Goal: Information Seeking & Learning: Learn about a topic

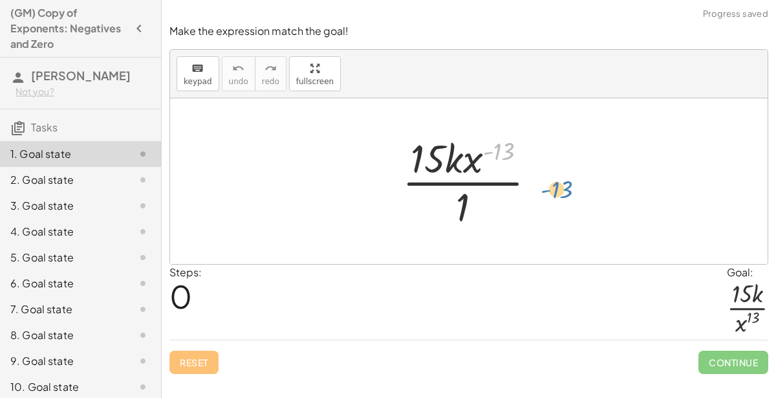
drag, startPoint x: 506, startPoint y: 147, endPoint x: 542, endPoint y: 151, distance: 36.5
click at [542, 151] on div at bounding box center [474, 181] width 157 height 100
drag, startPoint x: 480, startPoint y: 158, endPoint x: 470, endPoint y: 233, distance: 75.6
click at [470, 233] on div "· x ( - 13 ) · 15 · k · x ( - 13 ) · 1" at bounding box center [469, 181] width 173 height 106
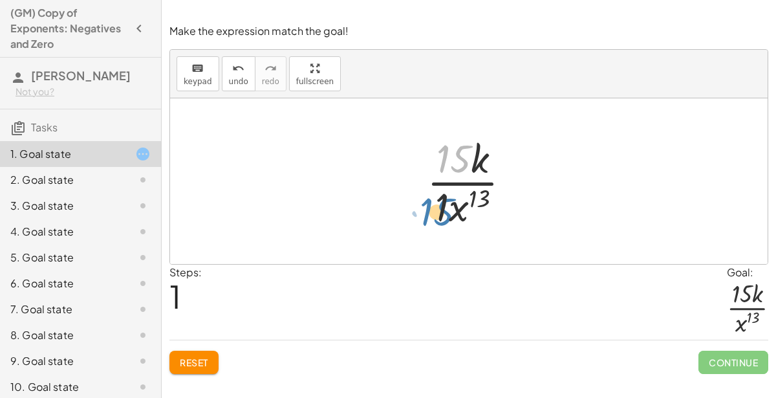
drag, startPoint x: 462, startPoint y: 152, endPoint x: 445, endPoint y: 205, distance: 55.6
click at [445, 205] on div at bounding box center [473, 181] width 107 height 100
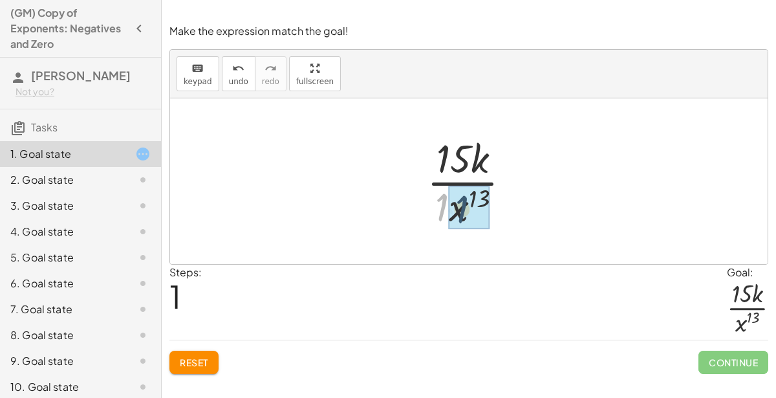
drag, startPoint x: 442, startPoint y: 206, endPoint x: 463, endPoint y: 209, distance: 20.9
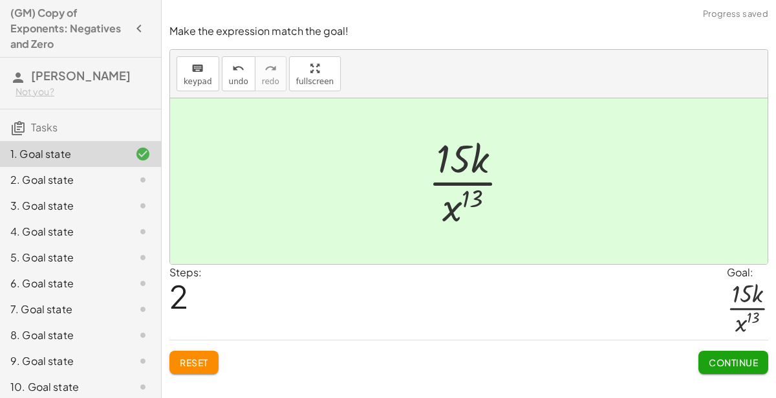
click at [722, 356] on span "Continue" at bounding box center [733, 362] width 49 height 12
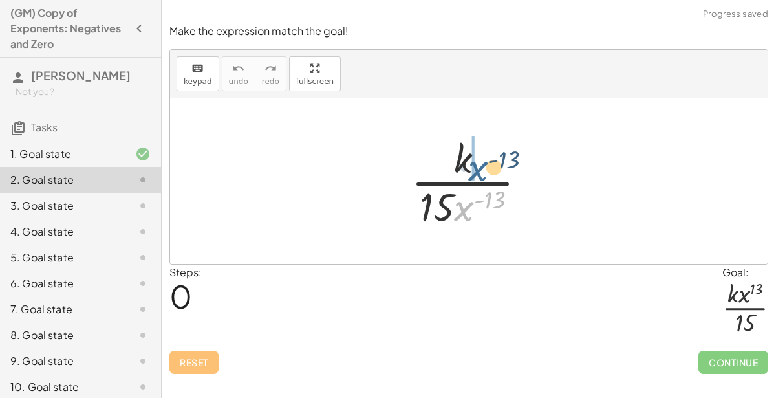
drag, startPoint x: 455, startPoint y: 213, endPoint x: 468, endPoint y: 156, distance: 57.9
click at [468, 156] on div at bounding box center [474, 181] width 138 height 100
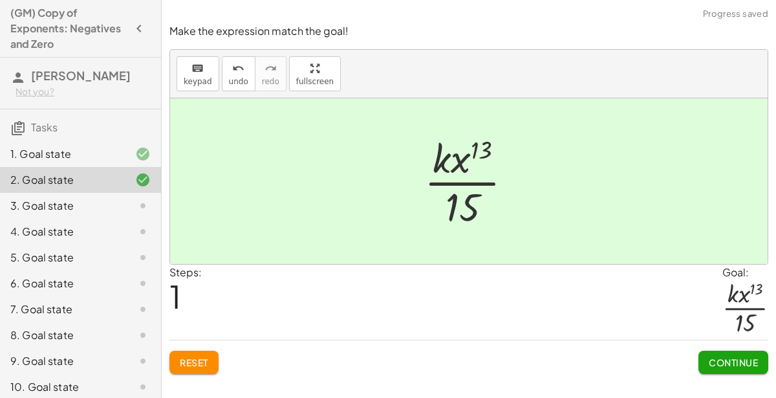
click at [734, 361] on span "Continue" at bounding box center [733, 362] width 49 height 12
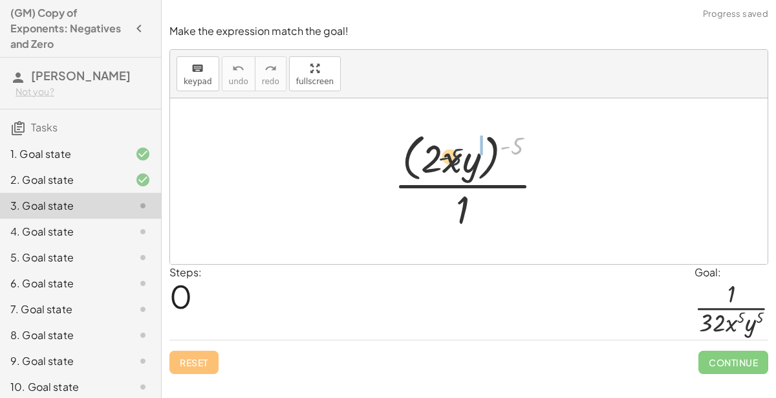
drag, startPoint x: 518, startPoint y: 133, endPoint x: 450, endPoint y: 146, distance: 69.1
click at [450, 146] on div at bounding box center [473, 180] width 173 height 105
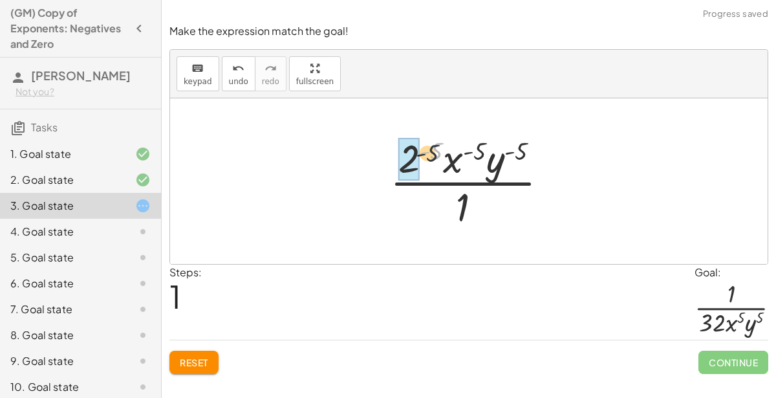
drag, startPoint x: 438, startPoint y: 149, endPoint x: 418, endPoint y: 161, distance: 23.2
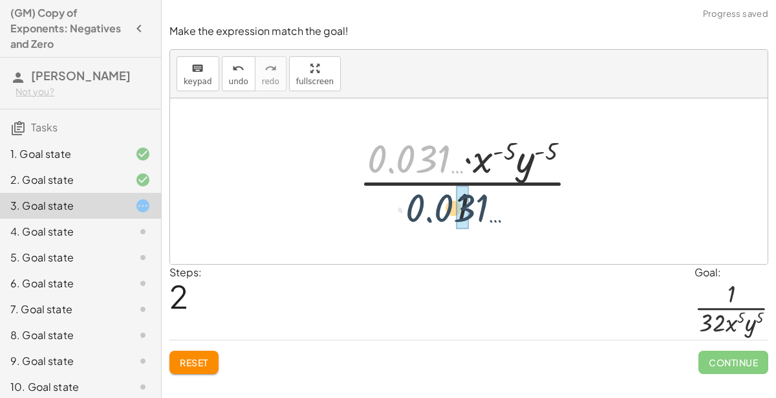
drag, startPoint x: 434, startPoint y: 160, endPoint x: 472, endPoint y: 210, distance: 62.7
click at [472, 210] on div at bounding box center [473, 181] width 242 height 100
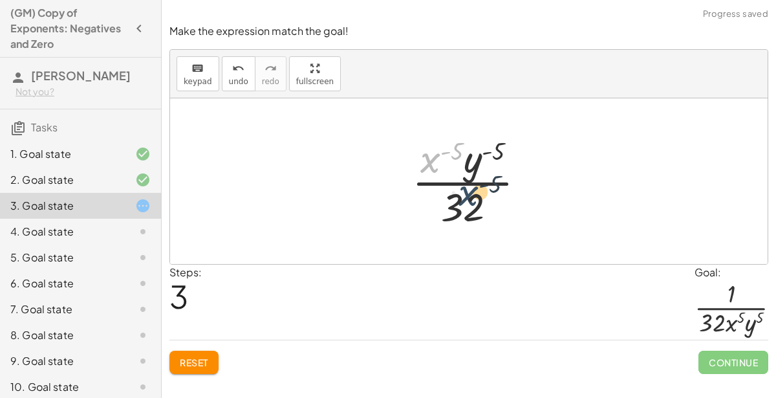
drag, startPoint x: 437, startPoint y: 163, endPoint x: 500, endPoint y: 208, distance: 77.0
click at [500, 208] on div at bounding box center [473, 181] width 137 height 100
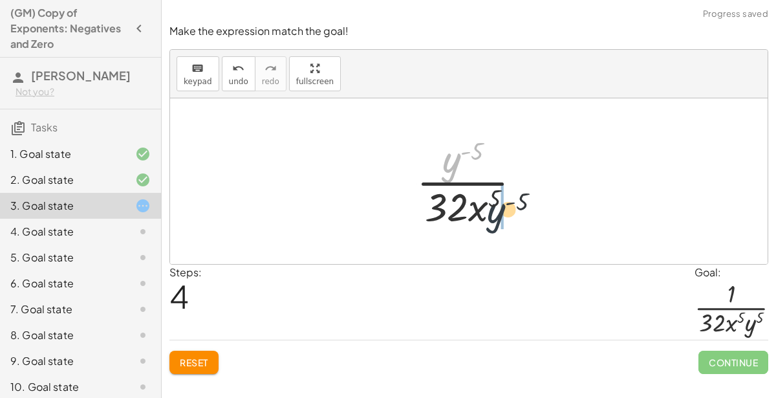
drag, startPoint x: 453, startPoint y: 163, endPoint x: 500, endPoint y: 217, distance: 71.0
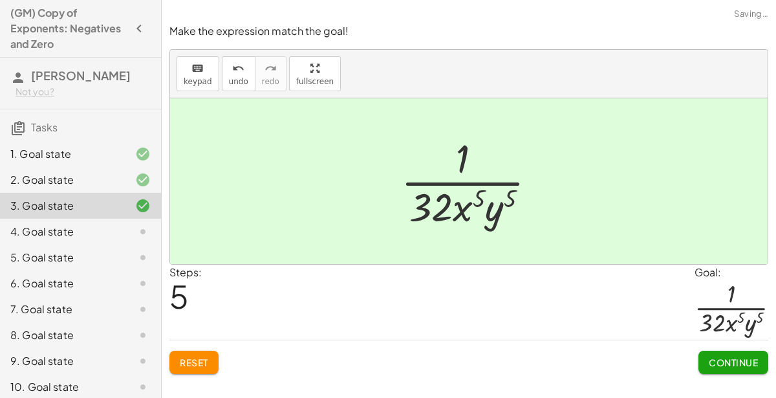
click at [707, 357] on button "Continue" at bounding box center [733, 361] width 70 height 23
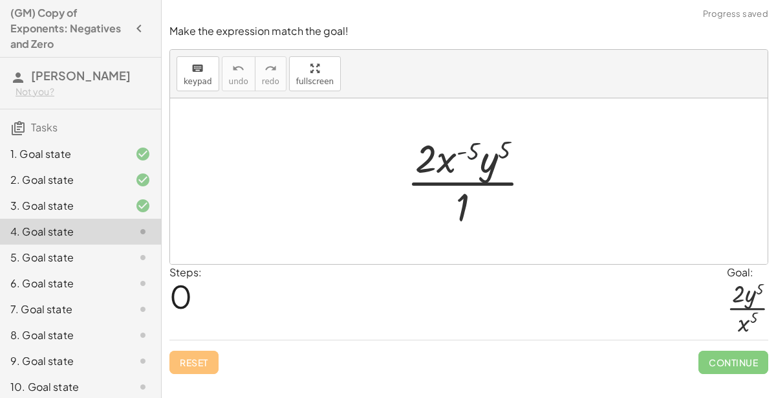
drag, startPoint x: 467, startPoint y: 149, endPoint x: 456, endPoint y: 151, distance: 11.2
click at [456, 151] on div at bounding box center [473, 181] width 147 height 100
click at [486, 159] on div at bounding box center [473, 181] width 147 height 100
drag, startPoint x: 448, startPoint y: 162, endPoint x: 484, endPoint y: 212, distance: 62.1
click at [484, 212] on div at bounding box center [473, 181] width 147 height 100
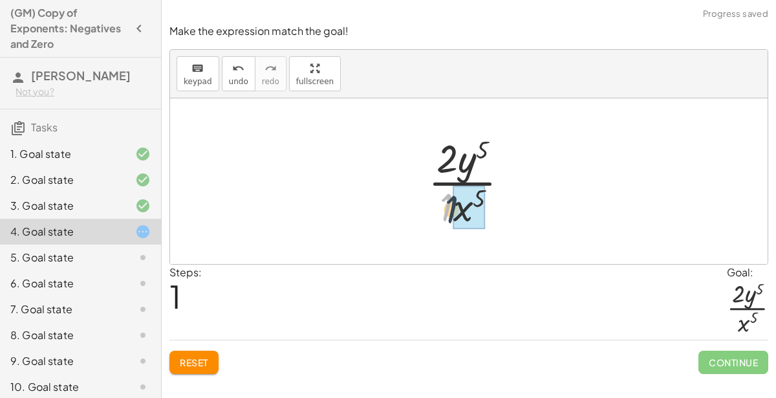
drag, startPoint x: 447, startPoint y: 205, endPoint x: 458, endPoint y: 208, distance: 11.5
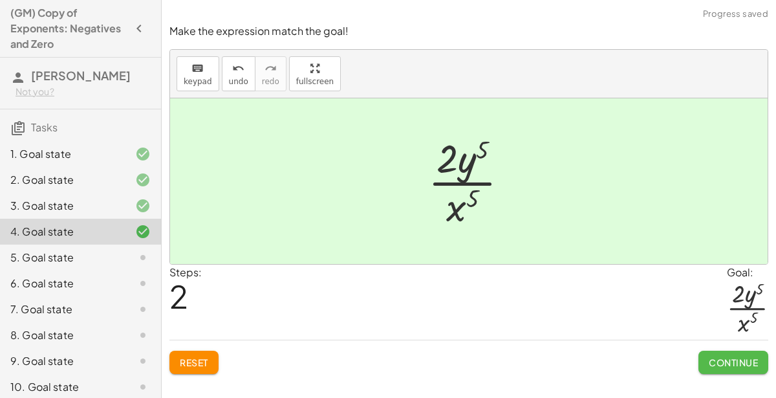
click at [744, 358] on span "Continue" at bounding box center [733, 362] width 49 height 12
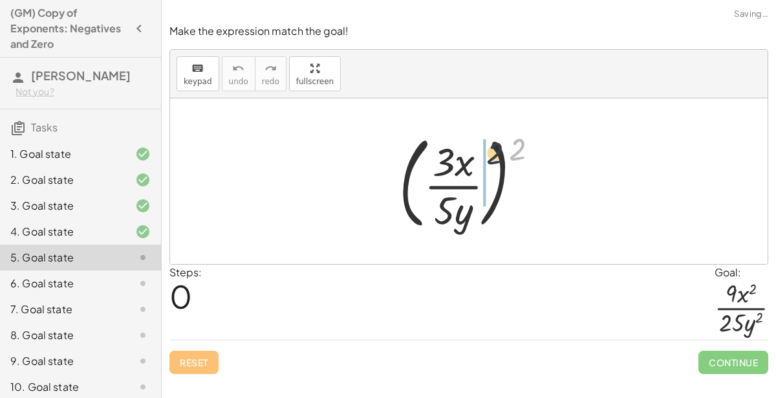
drag, startPoint x: 517, startPoint y: 143, endPoint x: 475, endPoint y: 151, distance: 43.4
click at [475, 151] on div at bounding box center [473, 180] width 163 height 107
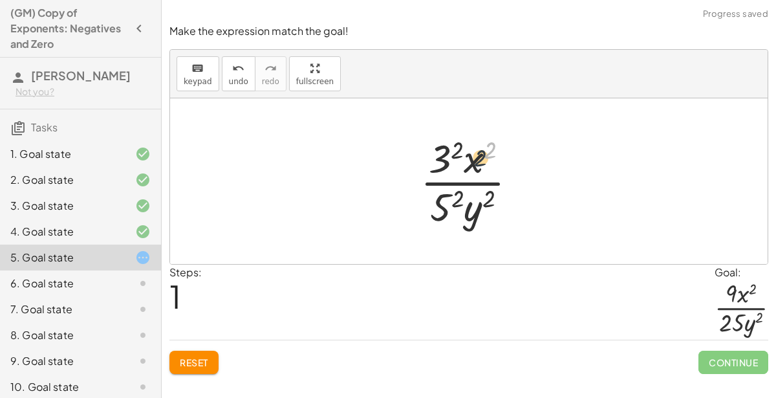
drag, startPoint x: 488, startPoint y: 149, endPoint x: 475, endPoint y: 159, distance: 16.7
click at [475, 159] on div at bounding box center [474, 181] width 120 height 100
drag, startPoint x: 454, startPoint y: 149, endPoint x: 440, endPoint y: 161, distance: 18.3
drag, startPoint x: 455, startPoint y: 195, endPoint x: 438, endPoint y: 205, distance: 20.0
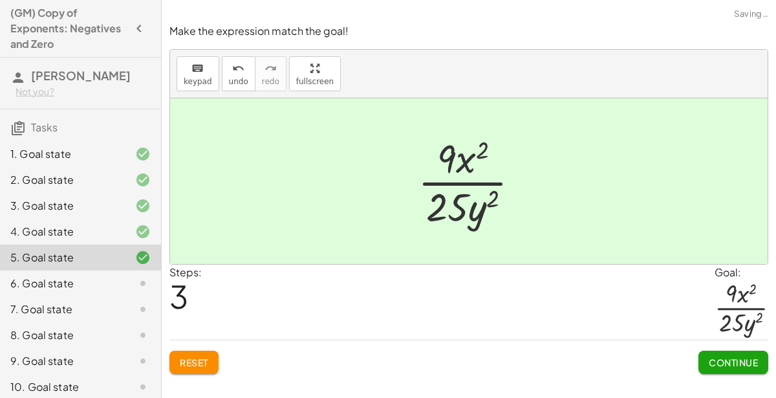
click at [740, 358] on span "Continue" at bounding box center [733, 362] width 49 height 12
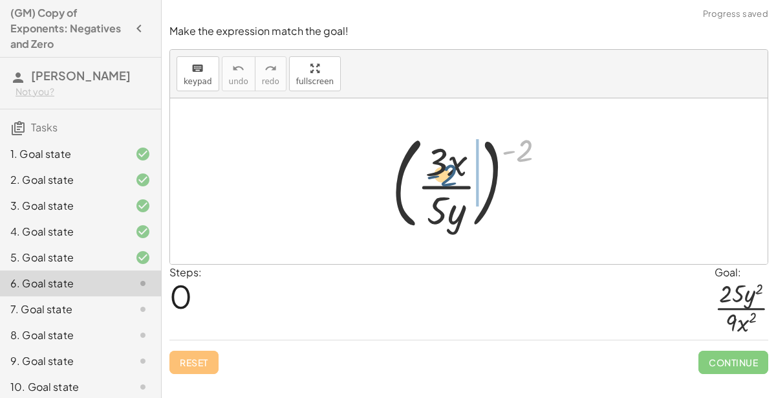
drag, startPoint x: 524, startPoint y: 149, endPoint x: 449, endPoint y: 173, distance: 78.9
click at [449, 173] on div at bounding box center [473, 180] width 177 height 107
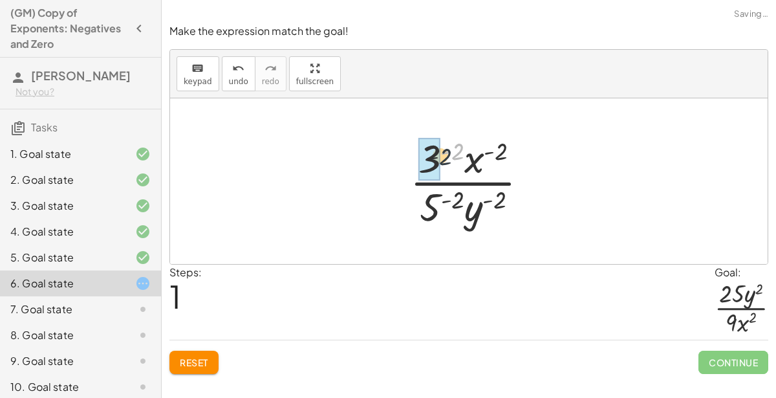
drag, startPoint x: 455, startPoint y: 148, endPoint x: 434, endPoint y: 156, distance: 22.9
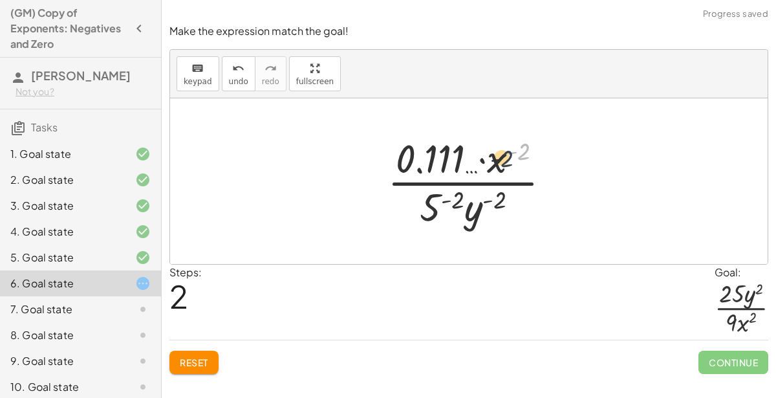
drag, startPoint x: 520, startPoint y: 153, endPoint x: 497, endPoint y: 164, distance: 25.5
click at [497, 164] on div at bounding box center [474, 181] width 187 height 100
drag, startPoint x: 500, startPoint y: 201, endPoint x: 477, endPoint y: 216, distance: 27.1
click at [477, 216] on div at bounding box center [474, 181] width 187 height 100
drag, startPoint x: 455, startPoint y: 197, endPoint x: 429, endPoint y: 206, distance: 27.2
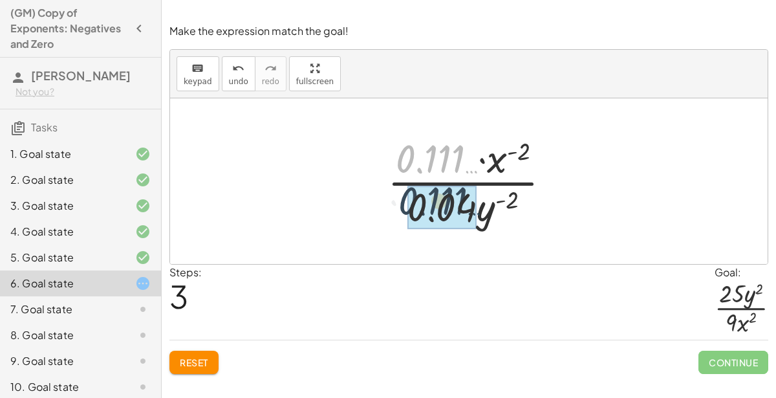
drag, startPoint x: 440, startPoint y: 143, endPoint x: 443, endPoint y: 188, distance: 45.3
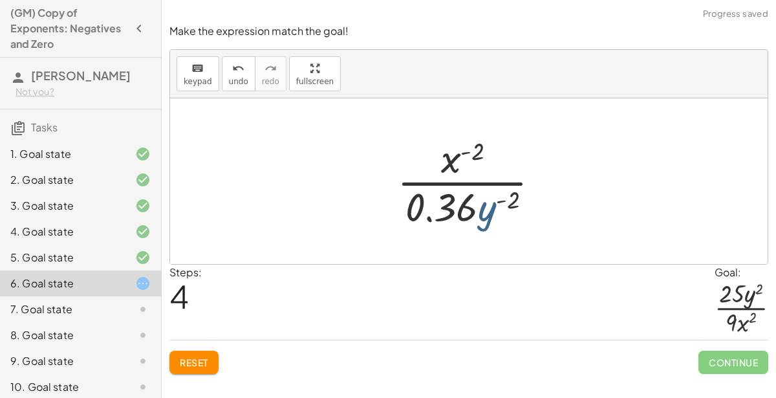
drag, startPoint x: 504, startPoint y: 224, endPoint x: 493, endPoint y: 213, distance: 16.0
click at [493, 213] on div at bounding box center [474, 181] width 166 height 100
drag, startPoint x: 492, startPoint y: 213, endPoint x: 486, endPoint y: 173, distance: 40.5
click at [486, 173] on div at bounding box center [474, 181] width 166 height 100
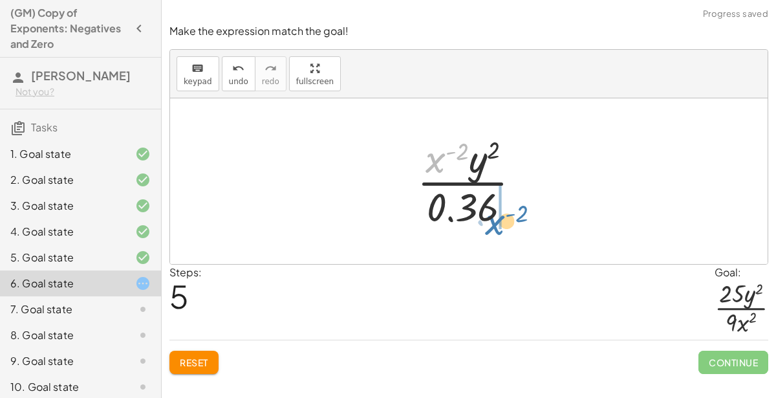
drag, startPoint x: 441, startPoint y: 165, endPoint x: 495, endPoint y: 228, distance: 83.0
click at [495, 228] on div at bounding box center [474, 181] width 127 height 100
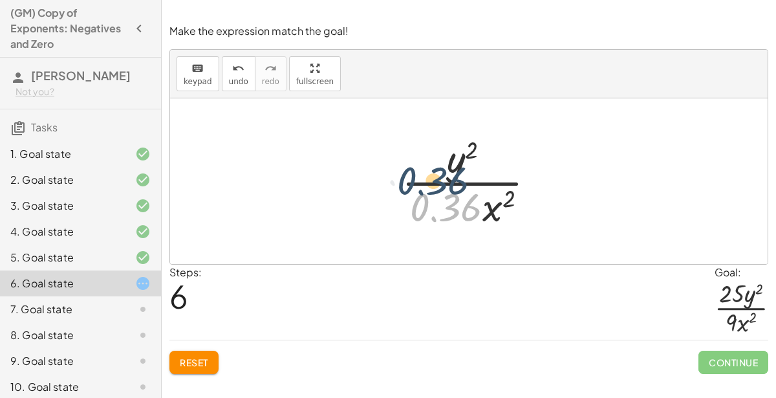
drag, startPoint x: 467, startPoint y: 211, endPoint x: 452, endPoint y: 172, distance: 41.8
click at [452, 172] on div at bounding box center [473, 181] width 157 height 100
click at [192, 361] on span "Reset" at bounding box center [194, 362] width 28 height 12
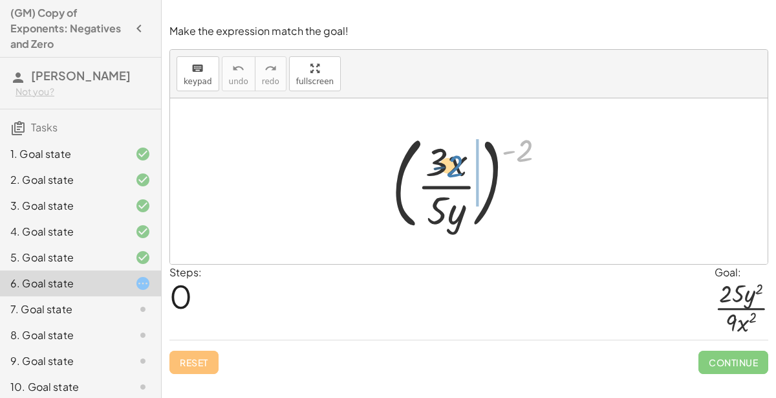
drag, startPoint x: 518, startPoint y: 150, endPoint x: 448, endPoint y: 169, distance: 72.3
click at [448, 169] on div at bounding box center [473, 180] width 177 height 107
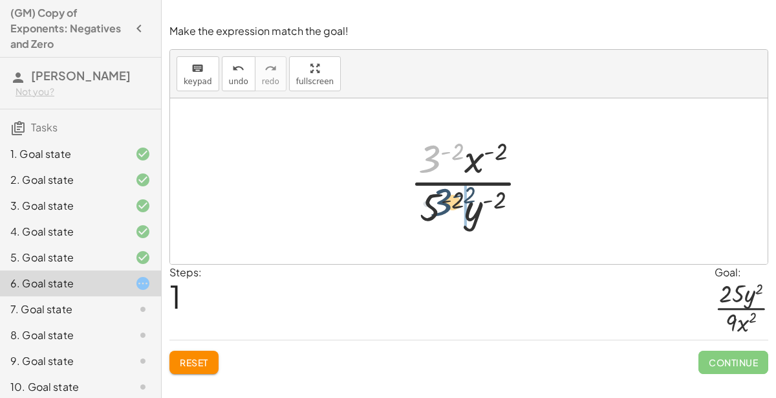
drag, startPoint x: 429, startPoint y: 160, endPoint x: 440, endPoint y: 208, distance: 49.2
click at [440, 208] on div at bounding box center [474, 181] width 142 height 100
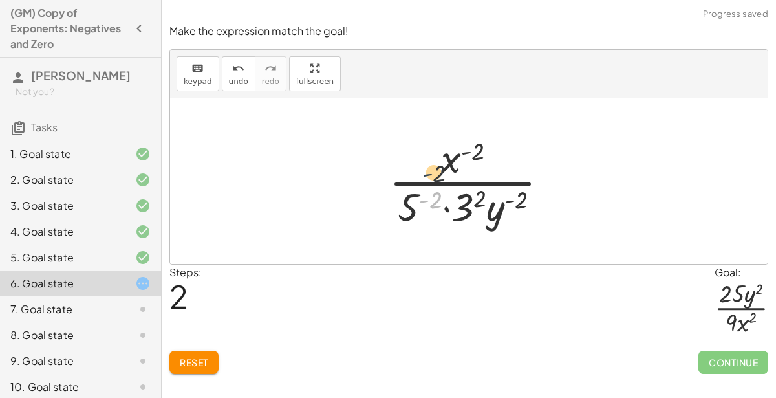
drag, startPoint x: 422, startPoint y: 206, endPoint x: 423, endPoint y: 166, distance: 40.1
click at [423, 166] on div at bounding box center [474, 181] width 182 height 100
drag, startPoint x: 411, startPoint y: 193, endPoint x: 420, endPoint y: 149, distance: 45.7
click at [420, 149] on div at bounding box center [474, 181] width 182 height 100
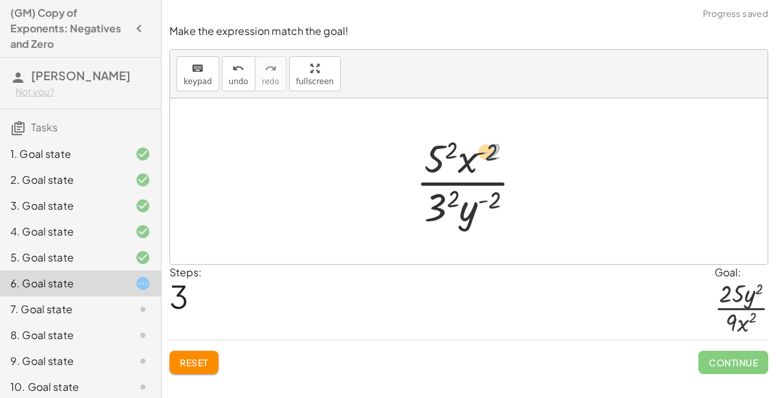
drag, startPoint x: 490, startPoint y: 155, endPoint x: 473, endPoint y: 162, distance: 18.6
click at [473, 162] on div at bounding box center [473, 181] width 129 height 100
drag, startPoint x: 456, startPoint y: 154, endPoint x: 434, endPoint y: 156, distance: 22.7
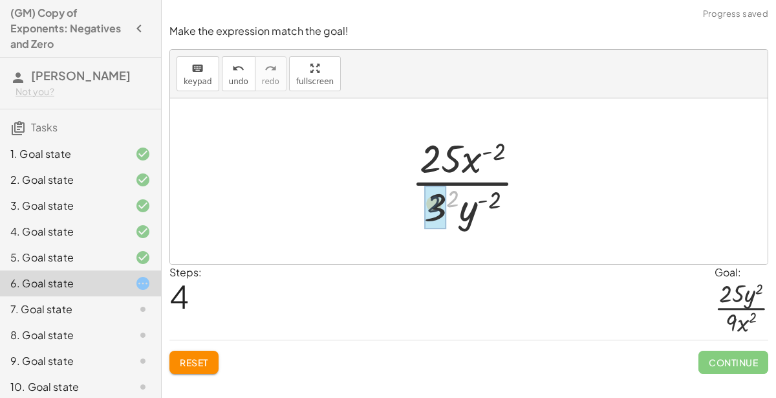
drag, startPoint x: 455, startPoint y: 199, endPoint x: 436, endPoint y: 204, distance: 20.1
drag, startPoint x: 478, startPoint y: 203, endPoint x: 459, endPoint y: 209, distance: 20.4
click at [459, 209] on div at bounding box center [474, 181] width 138 height 100
drag, startPoint x: 490, startPoint y: 193, endPoint x: 478, endPoint y: 194, distance: 12.4
click at [490, 204] on div at bounding box center [474, 181] width 138 height 100
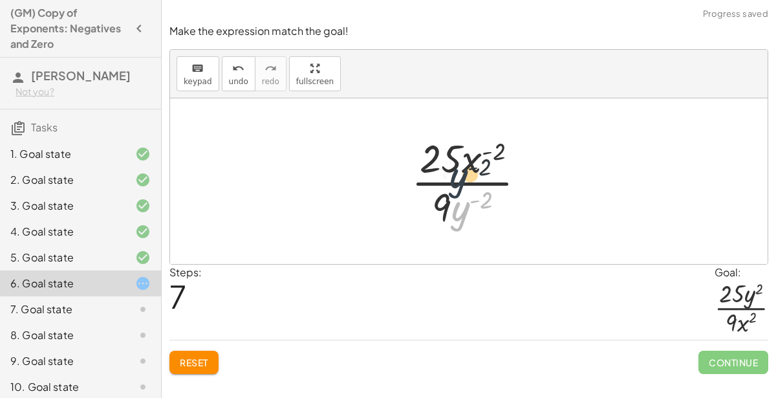
drag, startPoint x: 460, startPoint y: 212, endPoint x: 459, endPoint y: 174, distance: 38.2
click at [459, 174] on div at bounding box center [474, 181] width 138 height 100
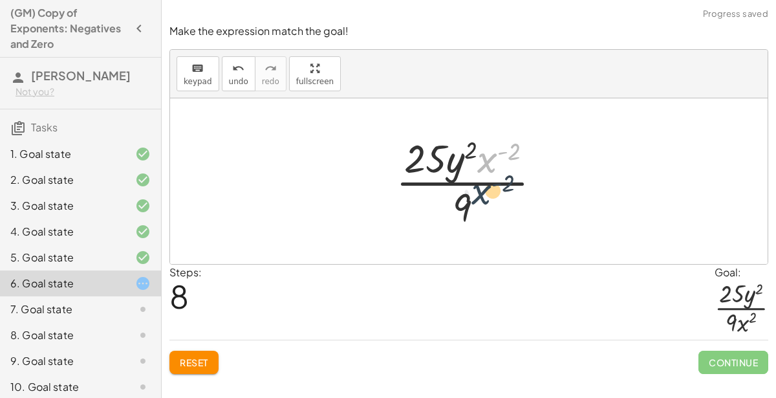
drag, startPoint x: 489, startPoint y: 166, endPoint x: 482, endPoint y: 206, distance: 40.8
click at [482, 206] on div at bounding box center [473, 181] width 169 height 100
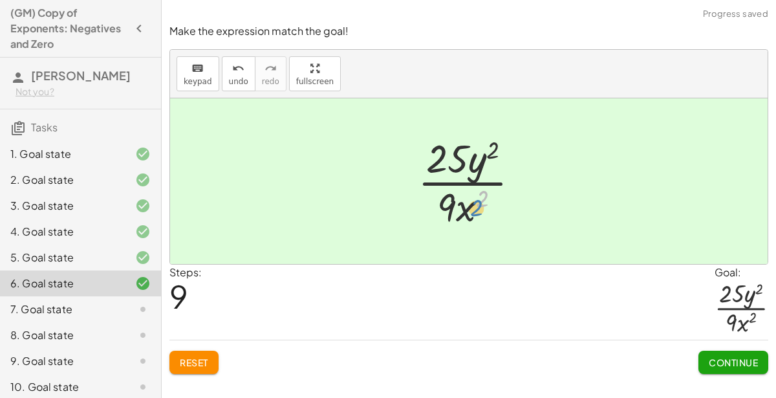
click at [479, 201] on div at bounding box center [473, 181] width 125 height 100
click at [727, 363] on span "Continue" at bounding box center [733, 362] width 49 height 12
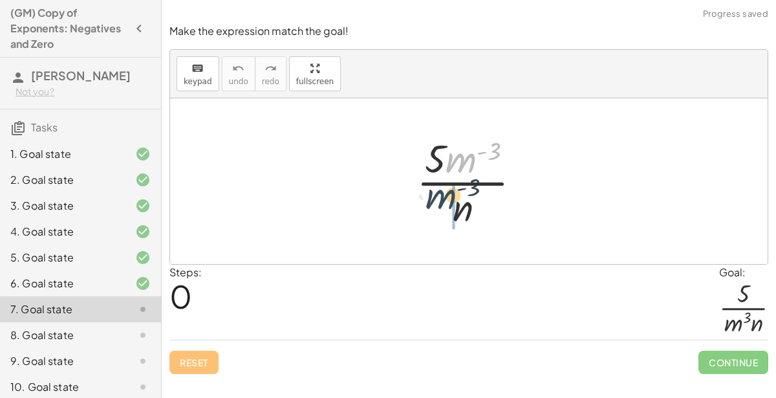
drag, startPoint x: 460, startPoint y: 165, endPoint x: 436, endPoint y: 206, distance: 47.8
click at [436, 206] on div at bounding box center [474, 181] width 128 height 100
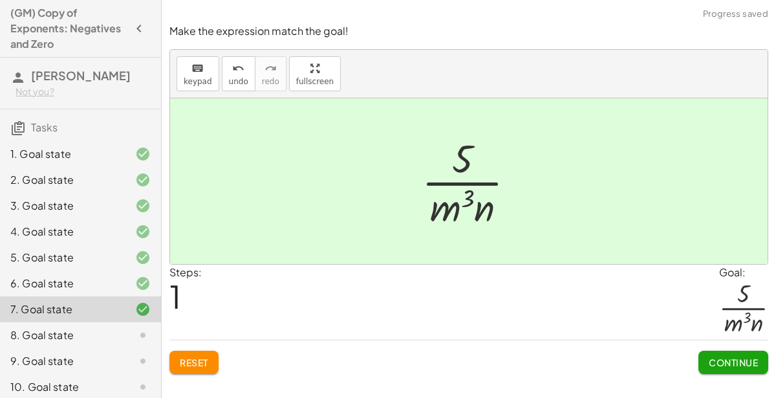
click at [718, 351] on button "Continue" at bounding box center [733, 361] width 70 height 23
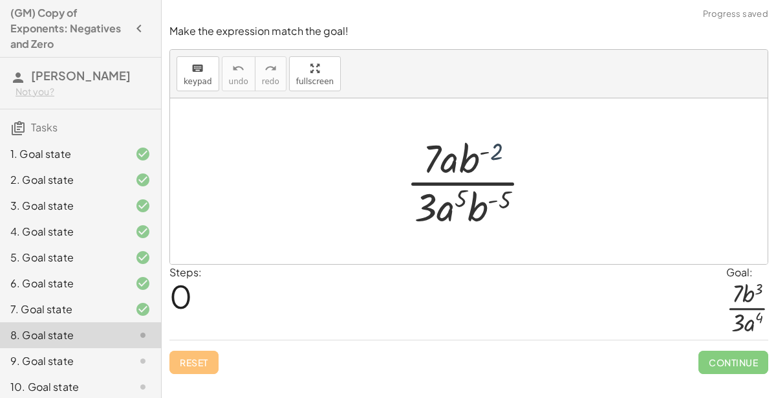
click at [493, 153] on div at bounding box center [474, 181] width 149 height 100
drag, startPoint x: 465, startPoint y: 162, endPoint x: 466, endPoint y: 206, distance: 44.0
click at [466, 206] on div at bounding box center [474, 181] width 149 height 100
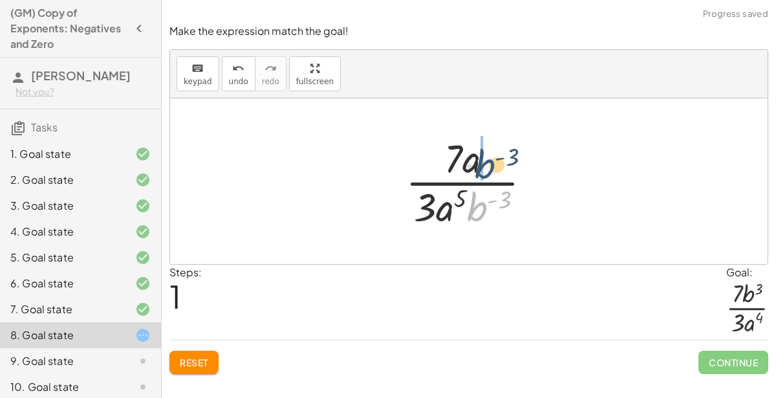
drag, startPoint x: 480, startPoint y: 205, endPoint x: 487, endPoint y: 162, distance: 43.4
click at [487, 162] on div at bounding box center [473, 181] width 149 height 100
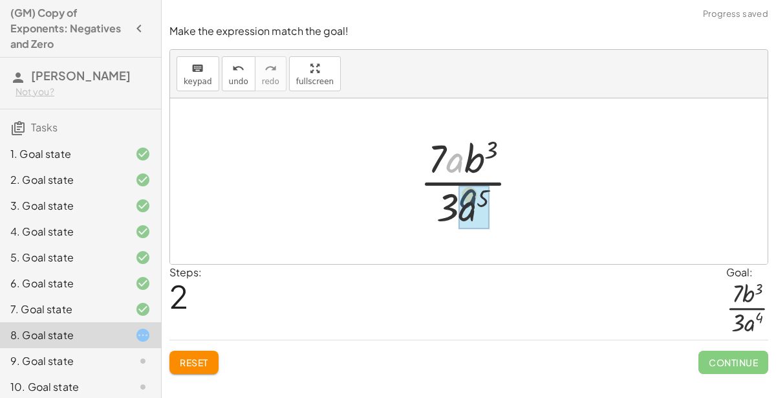
drag, startPoint x: 458, startPoint y: 162, endPoint x: 475, endPoint y: 206, distance: 47.3
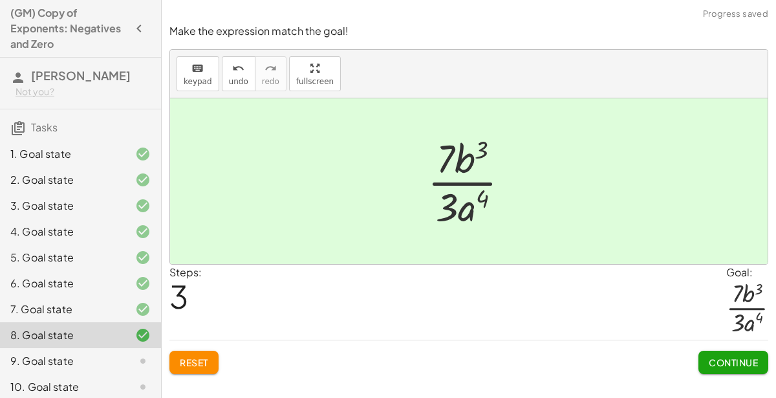
click at [714, 359] on span "Continue" at bounding box center [733, 362] width 49 height 12
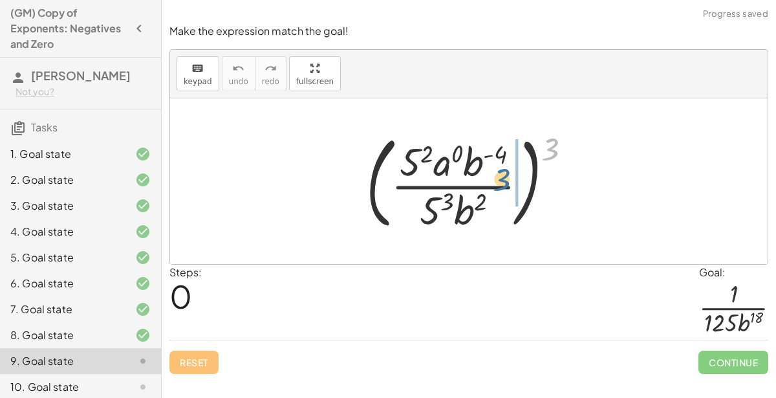
drag, startPoint x: 550, startPoint y: 150, endPoint x: 499, endPoint y: 180, distance: 58.9
click at [499, 180] on div at bounding box center [473, 180] width 229 height 107
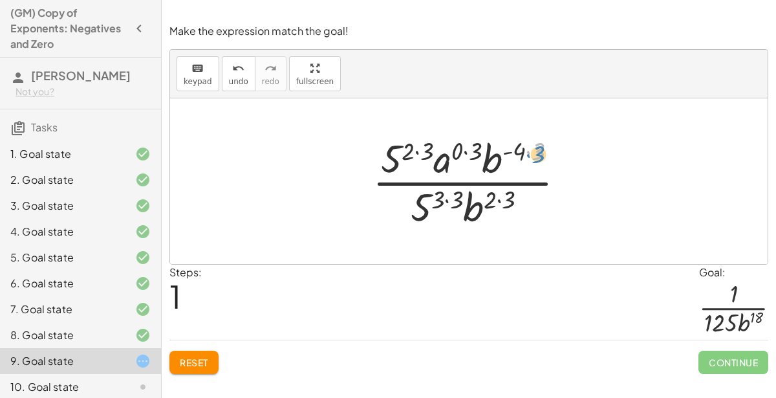
click at [539, 151] on div at bounding box center [474, 181] width 216 height 100
drag, startPoint x: 539, startPoint y: 151, endPoint x: 520, endPoint y: 154, distance: 19.6
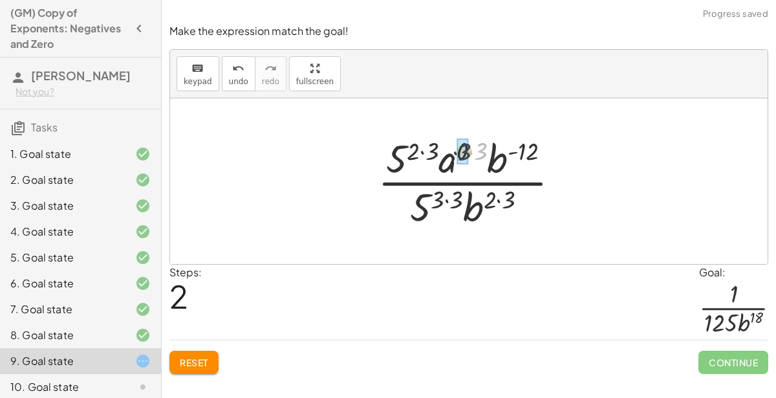
drag, startPoint x: 476, startPoint y: 147, endPoint x: 457, endPoint y: 148, distance: 18.8
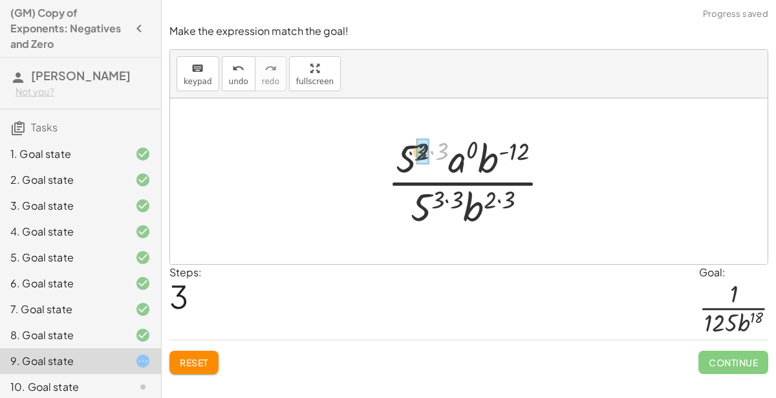
drag, startPoint x: 437, startPoint y: 151, endPoint x: 416, endPoint y: 151, distance: 21.3
click at [416, 151] on div at bounding box center [474, 181] width 186 height 100
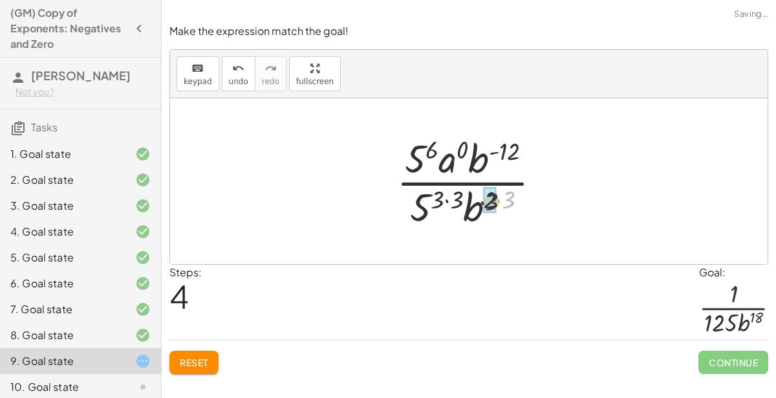
drag, startPoint x: 504, startPoint y: 202, endPoint x: 481, endPoint y: 205, distance: 22.9
click at [481, 205] on div at bounding box center [474, 181] width 168 height 100
drag, startPoint x: 456, startPoint y: 200, endPoint x: 439, endPoint y: 201, distance: 17.5
click at [439, 201] on div at bounding box center [474, 181] width 168 height 100
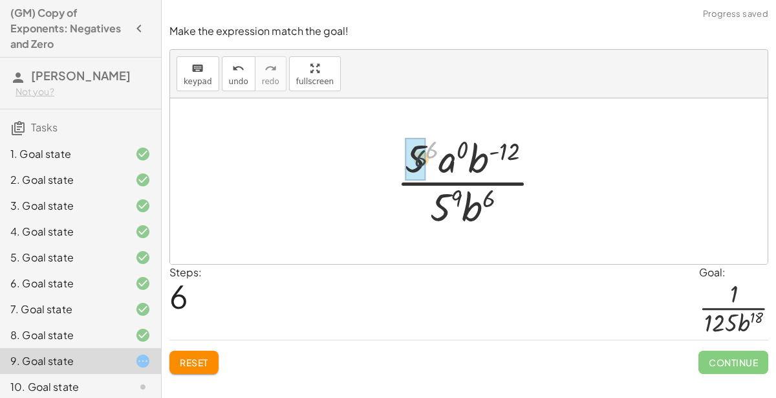
drag, startPoint x: 429, startPoint y: 151, endPoint x: 416, endPoint y: 160, distance: 15.3
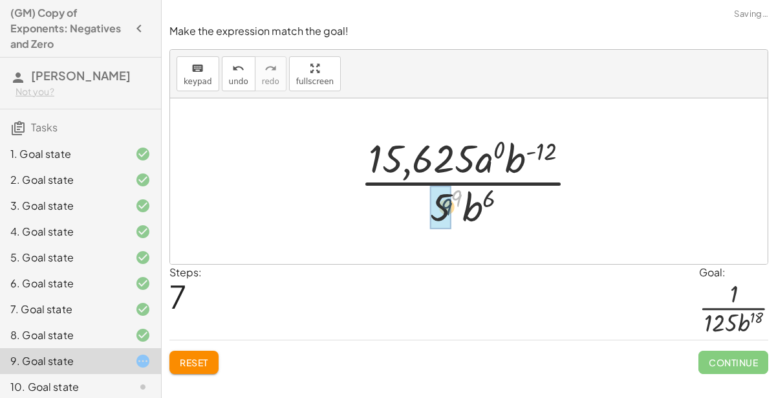
drag, startPoint x: 456, startPoint y: 195, endPoint x: 446, endPoint y: 203, distance: 13.3
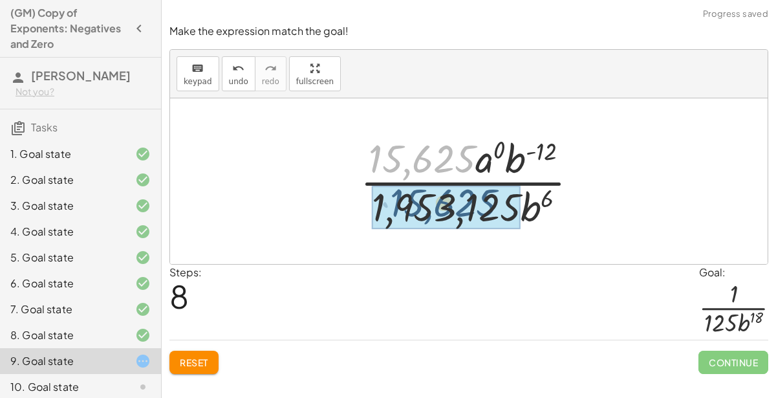
drag, startPoint x: 444, startPoint y: 166, endPoint x: 466, endPoint y: 211, distance: 50.9
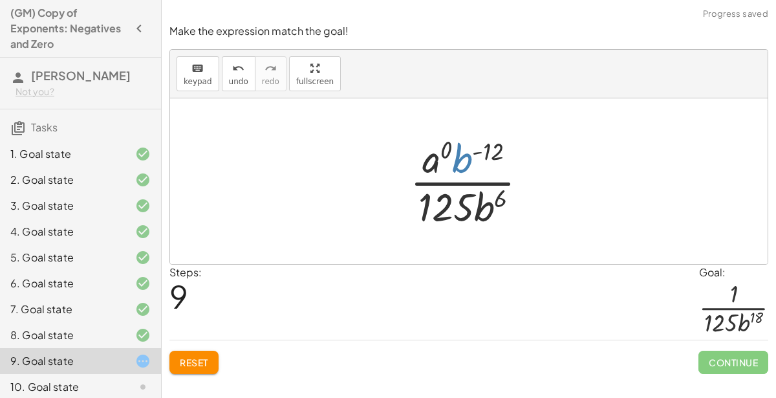
click at [462, 158] on div at bounding box center [473, 181] width 141 height 100
drag, startPoint x: 462, startPoint y: 158, endPoint x: 482, endPoint y: 200, distance: 46.3
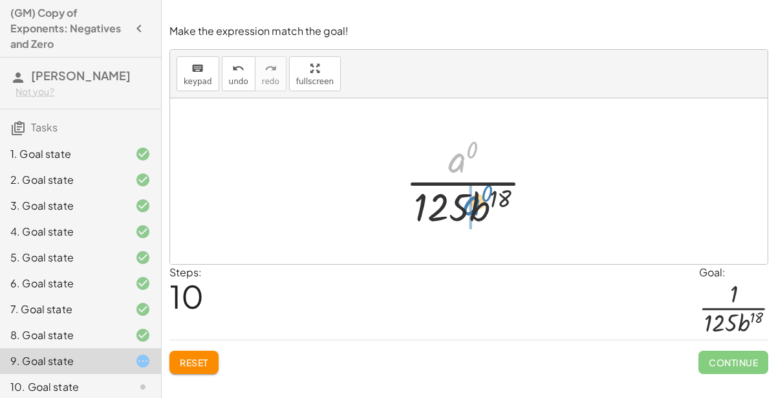
drag, startPoint x: 460, startPoint y: 164, endPoint x: 475, endPoint y: 208, distance: 46.4
click at [475, 208] on div at bounding box center [474, 181] width 151 height 100
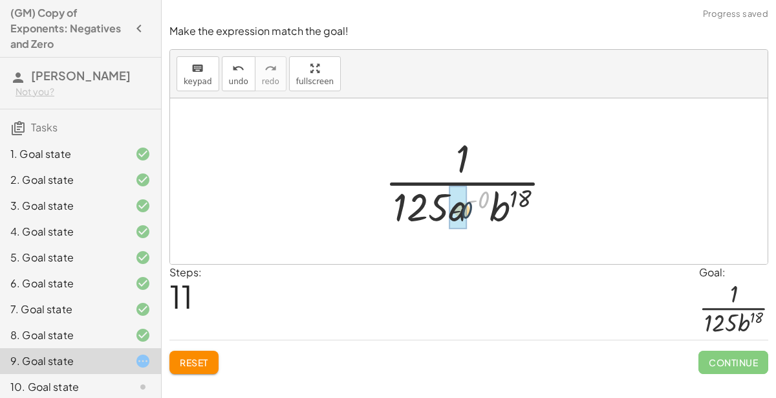
drag, startPoint x: 482, startPoint y: 201, endPoint x: 460, endPoint y: 215, distance: 25.3
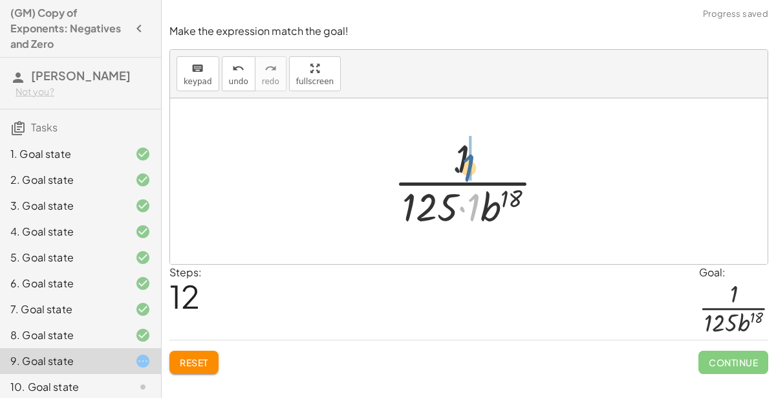
drag, startPoint x: 467, startPoint y: 210, endPoint x: 457, endPoint y: 167, distance: 44.4
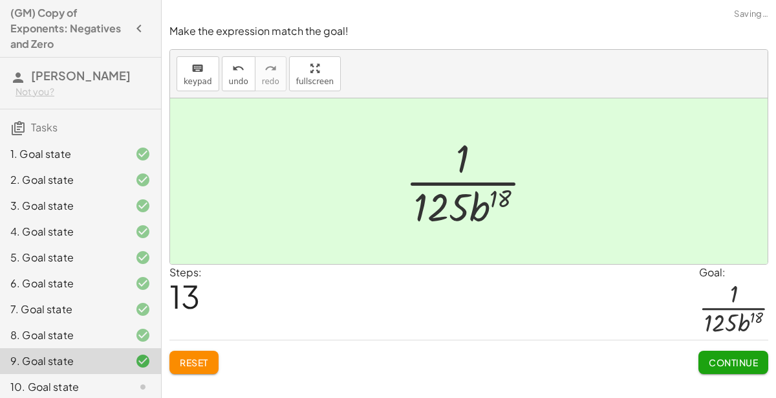
click at [738, 363] on span "Continue" at bounding box center [733, 362] width 49 height 12
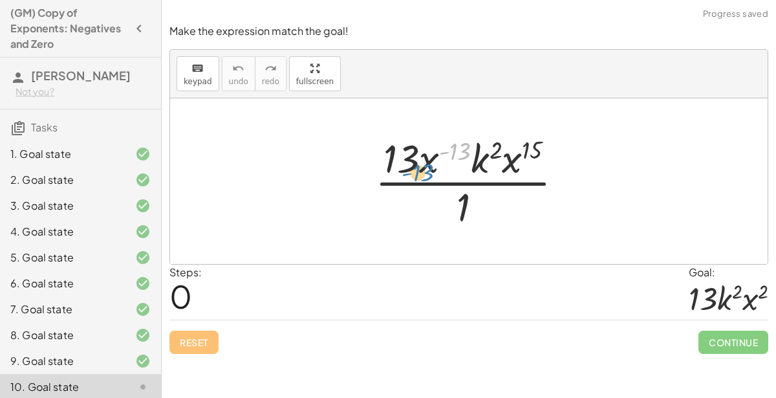
drag, startPoint x: 457, startPoint y: 151, endPoint x: 421, endPoint y: 172, distance: 42.0
click at [421, 172] on div at bounding box center [474, 181] width 211 height 100
drag, startPoint x: 426, startPoint y: 167, endPoint x: 436, endPoint y: 219, distance: 52.6
click at [436, 219] on div at bounding box center [474, 181] width 211 height 100
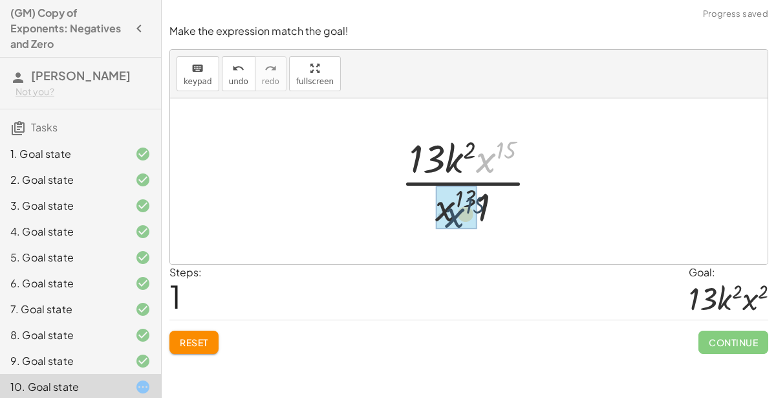
drag, startPoint x: 481, startPoint y: 167, endPoint x: 449, endPoint y: 224, distance: 65.7
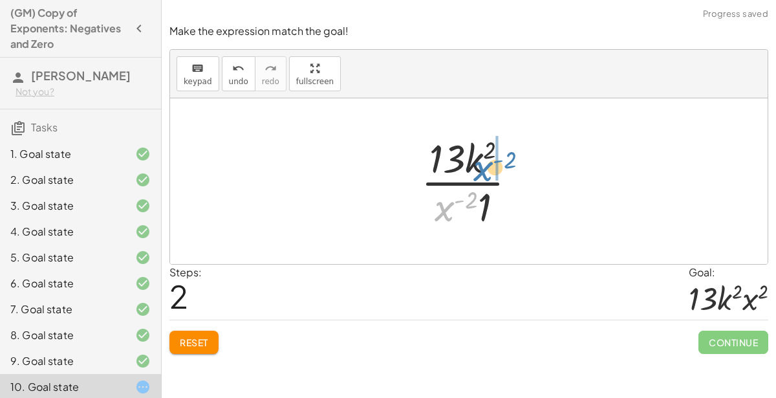
drag, startPoint x: 437, startPoint y: 210, endPoint x: 476, endPoint y: 170, distance: 55.8
click at [476, 170] on div at bounding box center [473, 181] width 119 height 100
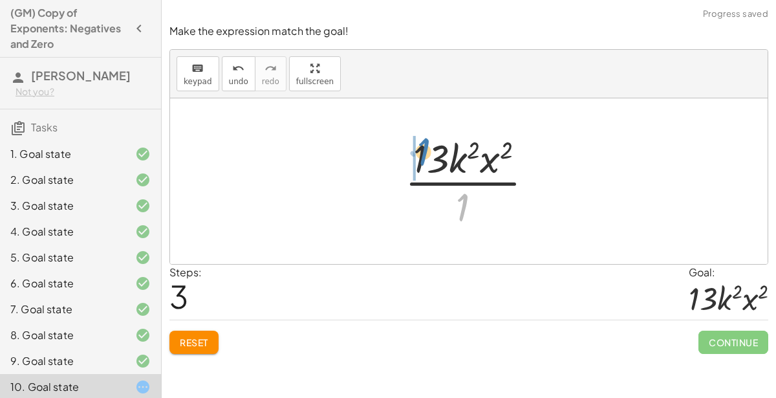
drag, startPoint x: 463, startPoint y: 204, endPoint x: 422, endPoint y: 144, distance: 72.5
click at [422, 144] on div at bounding box center [474, 181] width 152 height 100
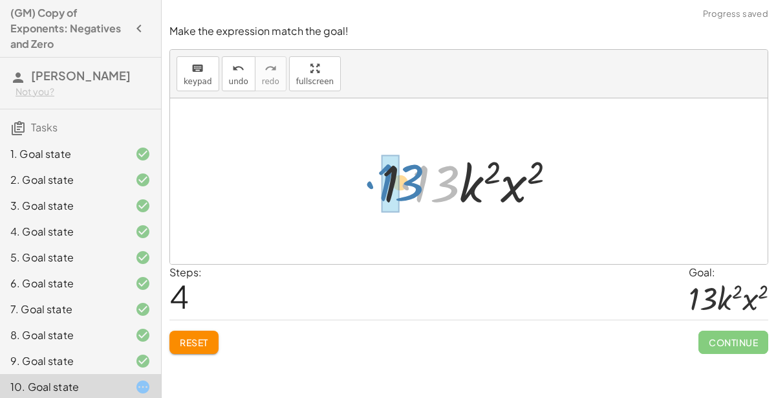
drag, startPoint x: 403, startPoint y: 184, endPoint x: 360, endPoint y: 183, distance: 42.7
click at [360, 183] on div "· 13 · x ( - 13 ) · k 2 · x [DATE] · k 2 · x 15 · x [DATE] · k 2 · x ( + 13 − 1…" at bounding box center [468, 181] width 597 height 166
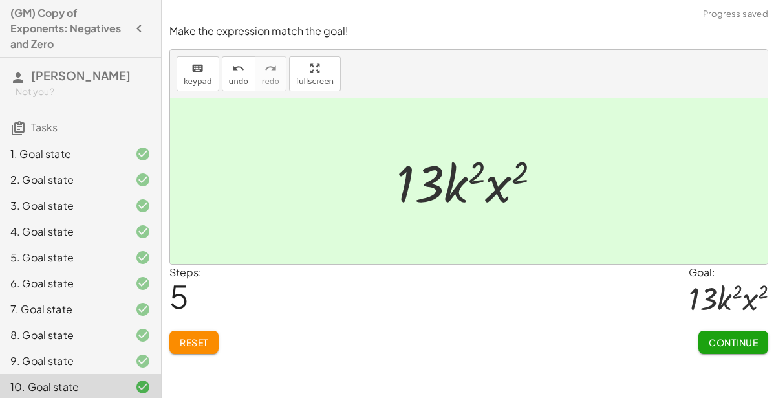
click at [712, 337] on span "Continue" at bounding box center [733, 342] width 49 height 12
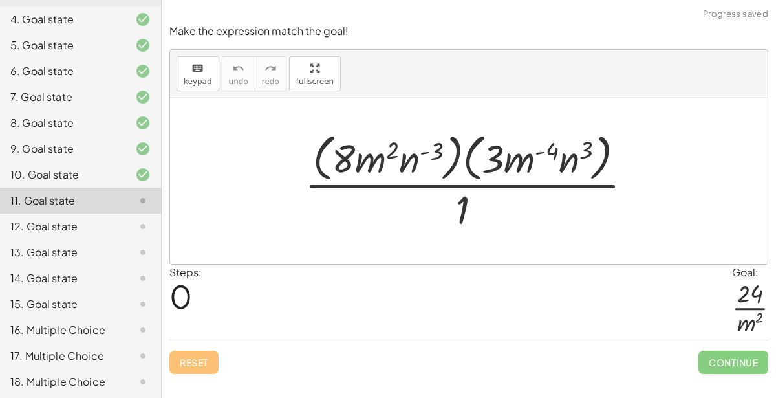
scroll to position [213, 0]
click at [351, 156] on div at bounding box center [473, 180] width 351 height 105
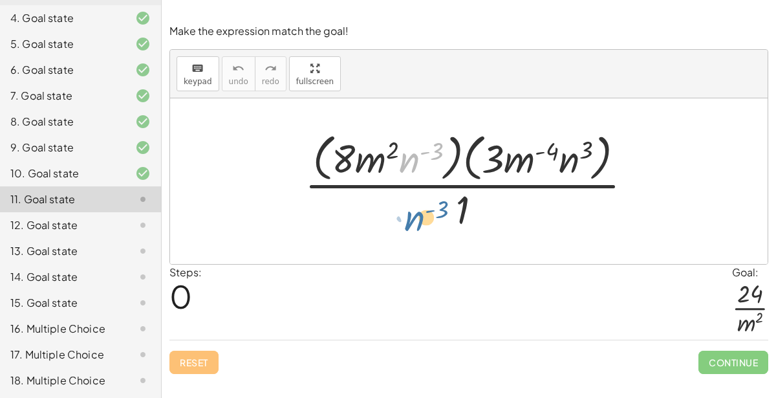
drag, startPoint x: 411, startPoint y: 162, endPoint x: 415, endPoint y: 221, distance: 59.0
click at [415, 221] on div at bounding box center [473, 180] width 351 height 105
drag, startPoint x: 414, startPoint y: 159, endPoint x: 422, endPoint y: 164, distance: 9.5
click at [422, 164] on div at bounding box center [473, 180] width 351 height 105
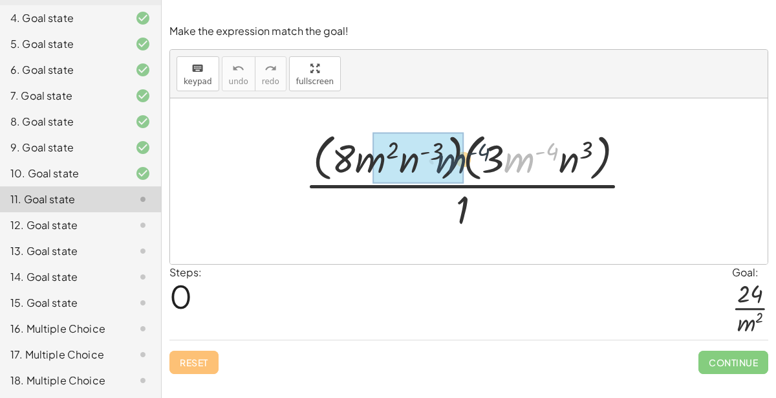
drag, startPoint x: 505, startPoint y: 167, endPoint x: 404, endPoint y: 170, distance: 100.9
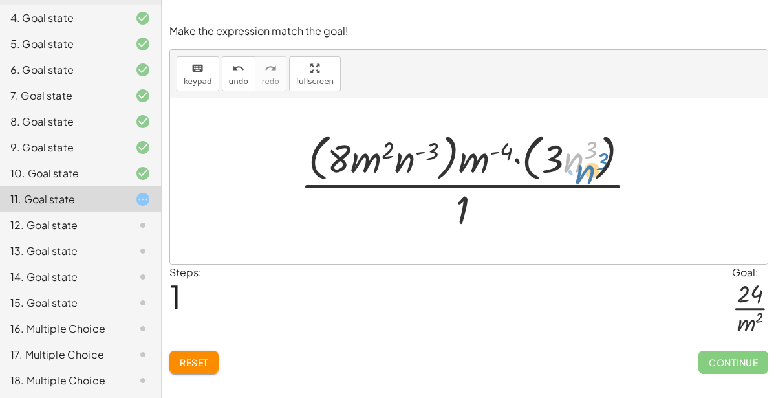
drag, startPoint x: 570, startPoint y: 162, endPoint x: 579, endPoint y: 175, distance: 15.3
click at [579, 175] on div at bounding box center [474, 180] width 361 height 105
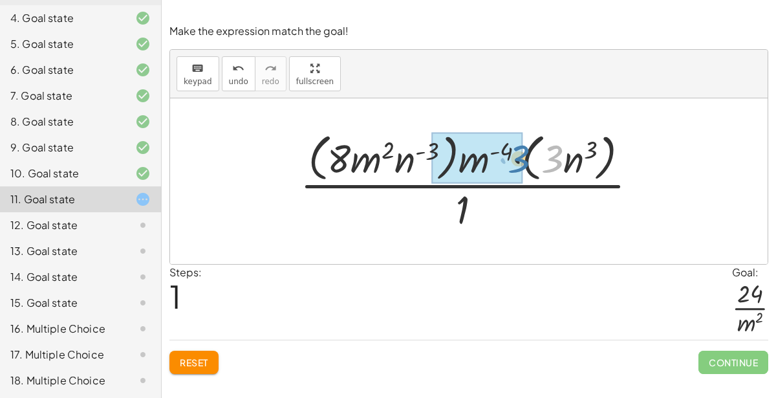
drag, startPoint x: 551, startPoint y: 161, endPoint x: 517, endPoint y: 161, distance: 34.3
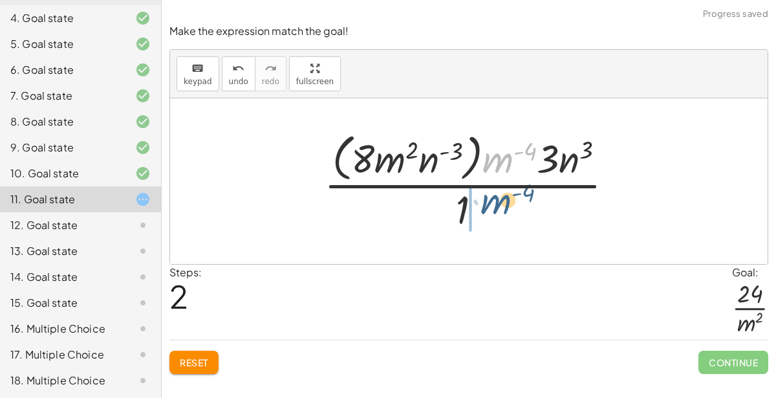
drag, startPoint x: 509, startPoint y: 158, endPoint x: 508, endPoint y: 199, distance: 41.4
click at [508, 199] on div at bounding box center [473, 180] width 313 height 105
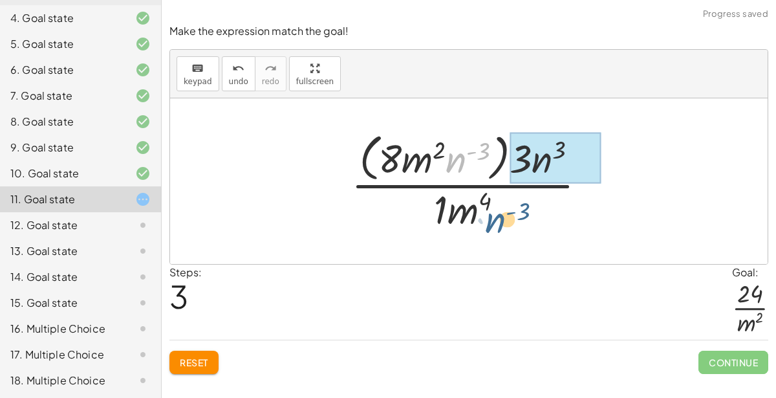
drag, startPoint x: 462, startPoint y: 161, endPoint x: 504, endPoint y: 224, distance: 75.9
click at [504, 224] on div at bounding box center [474, 180] width 259 height 105
drag, startPoint x: 463, startPoint y: 166, endPoint x: 546, endPoint y: 160, distance: 82.9
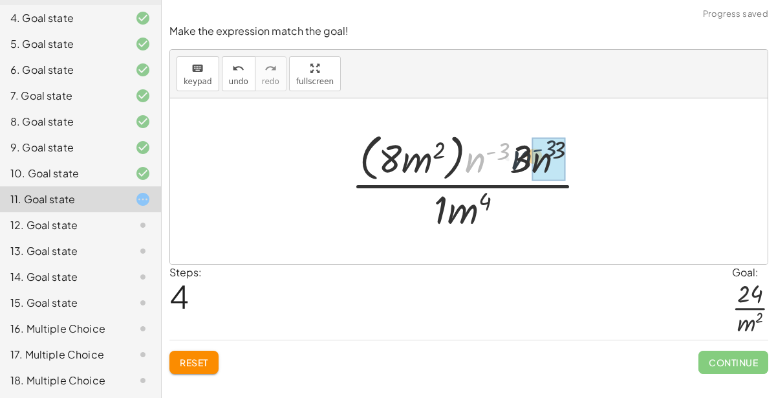
drag, startPoint x: 493, startPoint y: 160, endPoint x: 555, endPoint y: 158, distance: 62.7
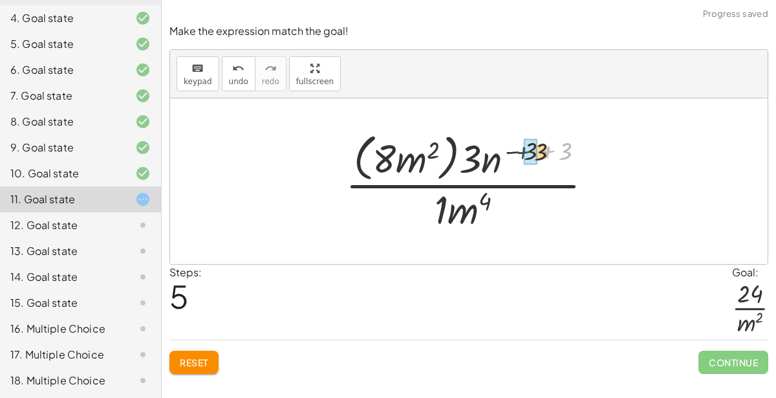
drag, startPoint x: 555, startPoint y: 158, endPoint x: 524, endPoint y: 159, distance: 31.7
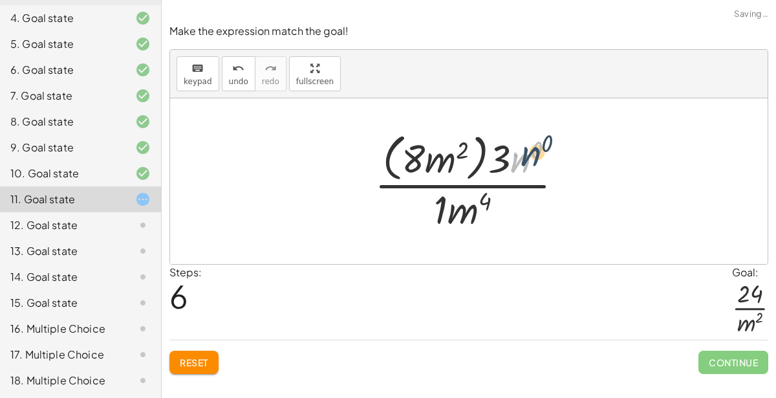
drag, startPoint x: 522, startPoint y: 159, endPoint x: 525, endPoint y: 165, distance: 6.7
click at [525, 165] on div at bounding box center [474, 180] width 212 height 105
drag, startPoint x: 535, startPoint y: 153, endPoint x: 522, endPoint y: 167, distance: 20.1
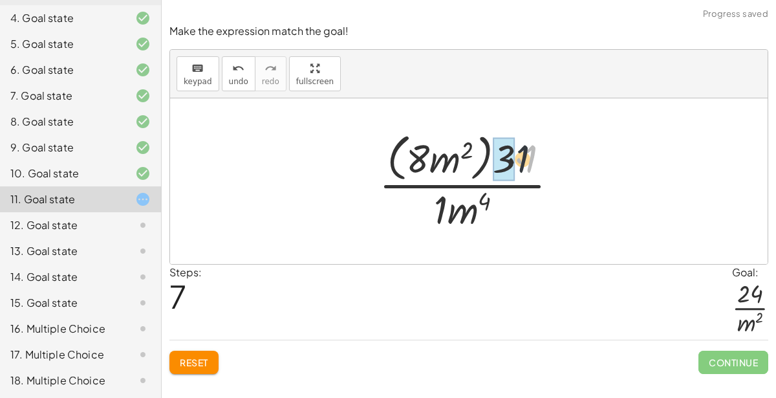
drag, startPoint x: 528, startPoint y: 161, endPoint x: 511, endPoint y: 162, distance: 16.8
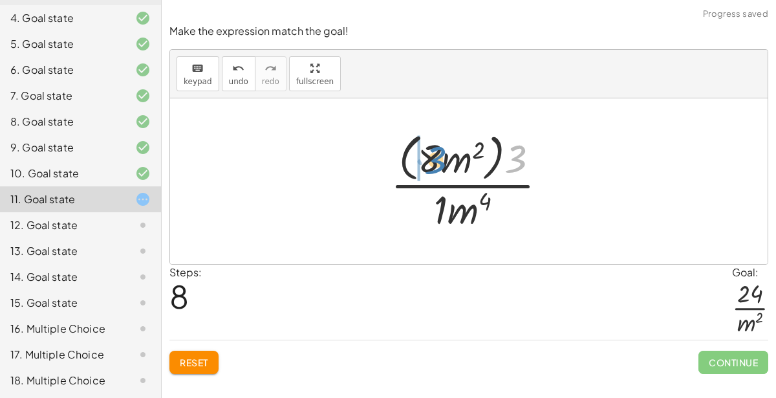
drag, startPoint x: 520, startPoint y: 168, endPoint x: 440, endPoint y: 170, distance: 80.2
click at [440, 170] on div at bounding box center [474, 180] width 180 height 105
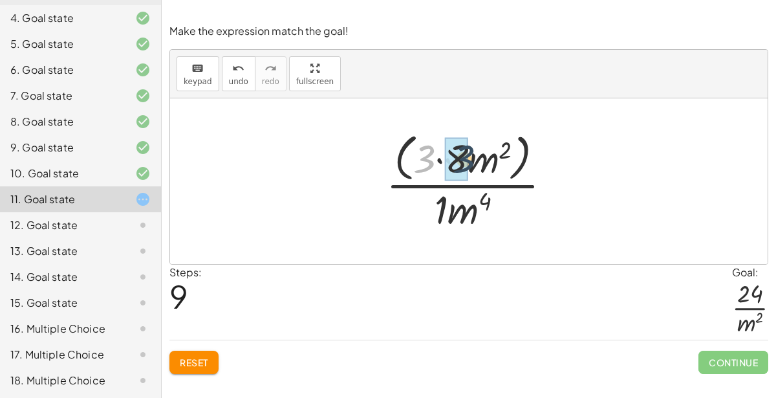
drag, startPoint x: 424, startPoint y: 161, endPoint x: 465, endPoint y: 162, distance: 40.8
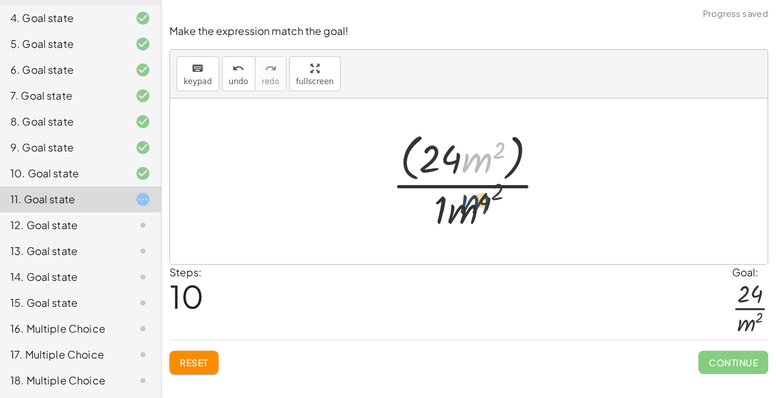
drag, startPoint x: 477, startPoint y: 162, endPoint x: 469, endPoint y: 215, distance: 52.9
click at [469, 215] on div at bounding box center [473, 180] width 177 height 105
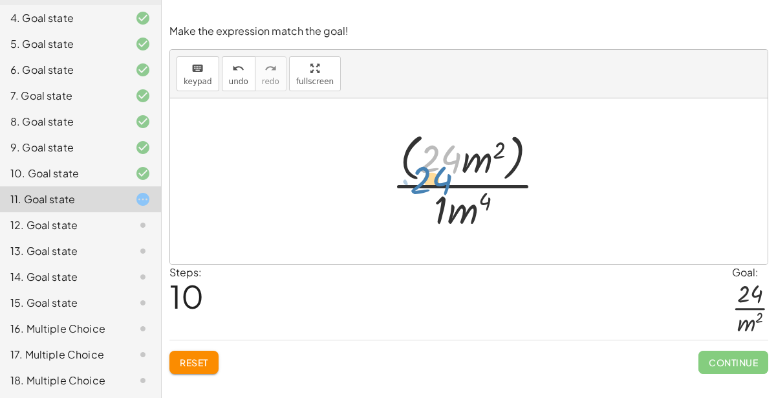
drag, startPoint x: 447, startPoint y: 160, endPoint x: 438, endPoint y: 169, distance: 11.9
click at [438, 169] on div at bounding box center [473, 180] width 177 height 105
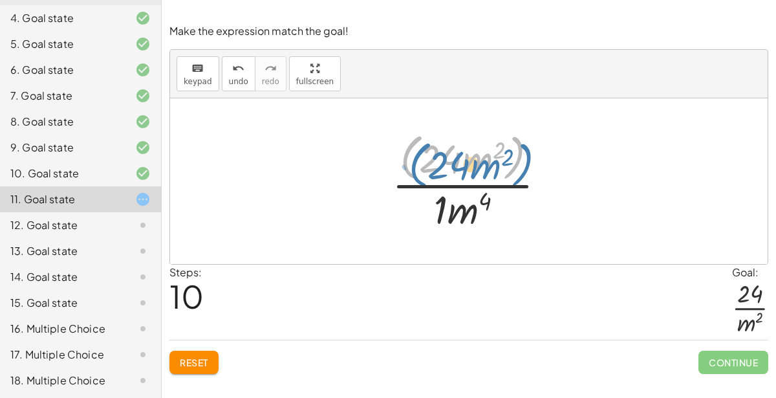
drag, startPoint x: 515, startPoint y: 162, endPoint x: 522, endPoint y: 166, distance: 8.1
click at [522, 166] on div at bounding box center [473, 180] width 177 height 105
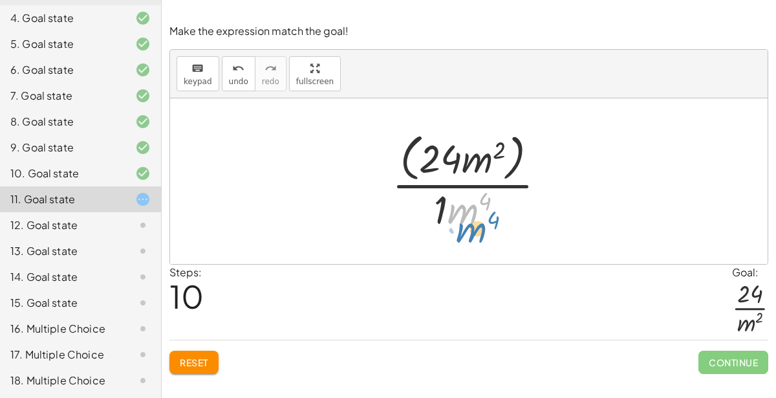
drag, startPoint x: 468, startPoint y: 223, endPoint x: 469, endPoint y: 253, distance: 29.7
click at [469, 253] on div "· ( · 8 · m 2 · n ( - 3 ) ) · ( · 3 · m ( - 4 ) · n 3 ) · 1 · ( · 8 · m 2 · n (…" at bounding box center [468, 181] width 597 height 166
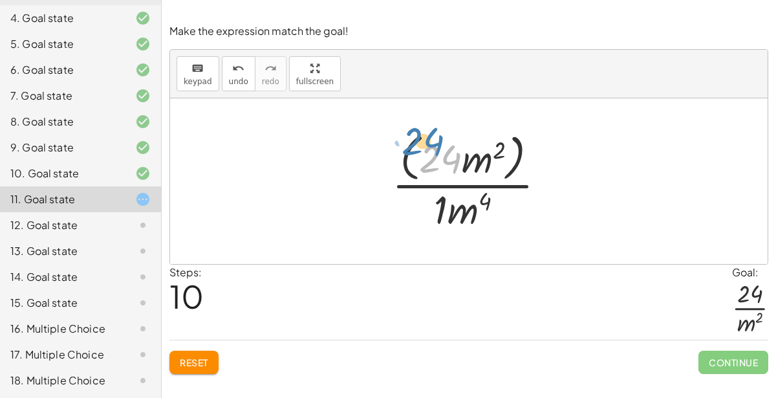
drag, startPoint x: 453, startPoint y: 158, endPoint x: 442, endPoint y: 151, distance: 12.6
click at [442, 151] on div at bounding box center [473, 180] width 177 height 105
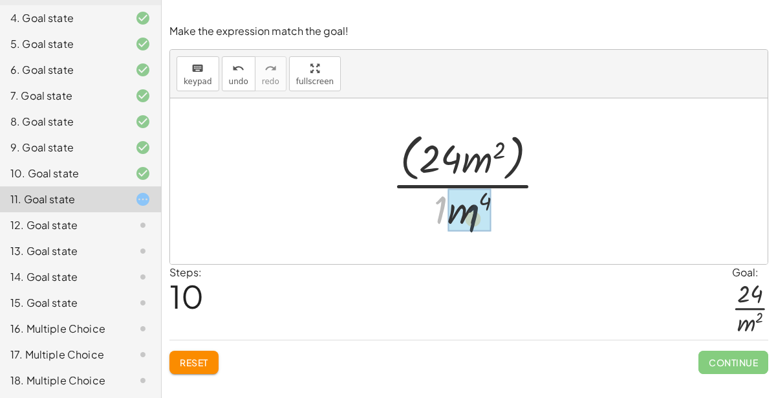
drag, startPoint x: 440, startPoint y: 198, endPoint x: 476, endPoint y: 208, distance: 36.9
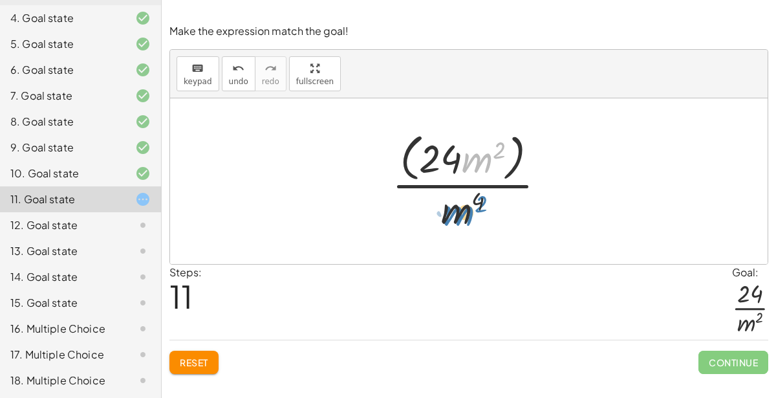
drag, startPoint x: 482, startPoint y: 165, endPoint x: 464, endPoint y: 217, distance: 54.6
click at [464, 217] on div at bounding box center [473, 180] width 177 height 105
drag, startPoint x: 497, startPoint y: 155, endPoint x: 477, endPoint y: 208, distance: 56.9
click at [477, 208] on div at bounding box center [473, 180] width 177 height 105
drag, startPoint x: 477, startPoint y: 204, endPoint x: 495, endPoint y: 150, distance: 56.6
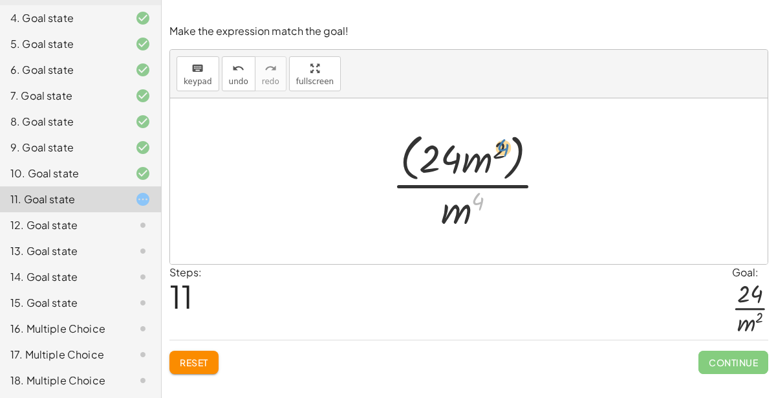
click at [495, 150] on div at bounding box center [473, 180] width 177 height 105
drag, startPoint x: 462, startPoint y: 209, endPoint x: 486, endPoint y: 156, distance: 57.9
click at [486, 156] on div at bounding box center [473, 180] width 177 height 105
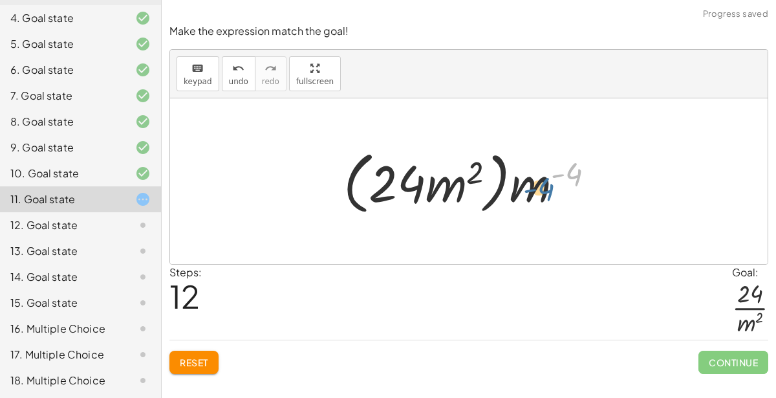
drag, startPoint x: 575, startPoint y: 177, endPoint x: 564, endPoint y: 182, distance: 12.1
click at [564, 182] on div at bounding box center [474, 181] width 274 height 74
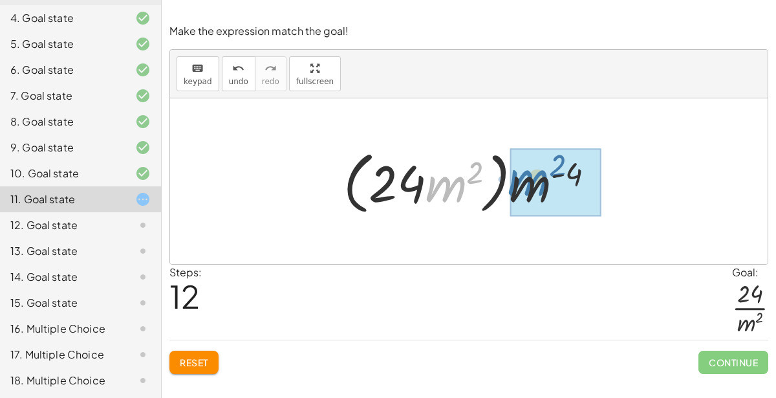
drag, startPoint x: 462, startPoint y: 187, endPoint x: 548, endPoint y: 182, distance: 85.5
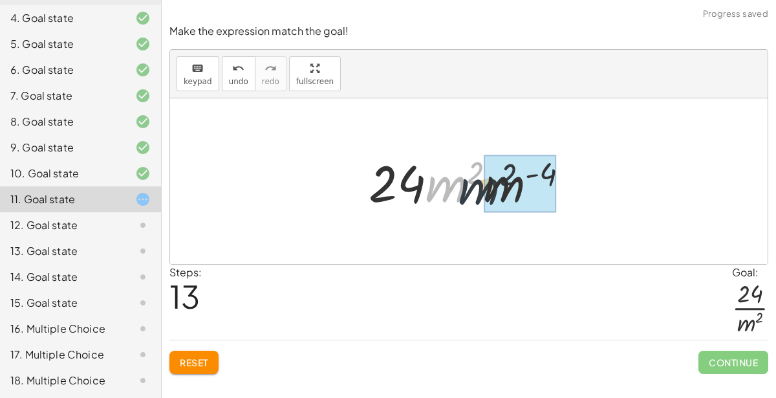
drag, startPoint x: 454, startPoint y: 185, endPoint x: 500, endPoint y: 189, distance: 46.7
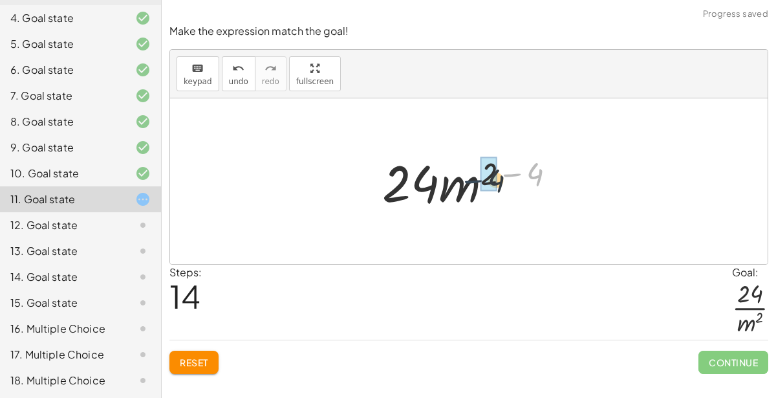
drag, startPoint x: 524, startPoint y: 179, endPoint x: 483, endPoint y: 186, distance: 41.2
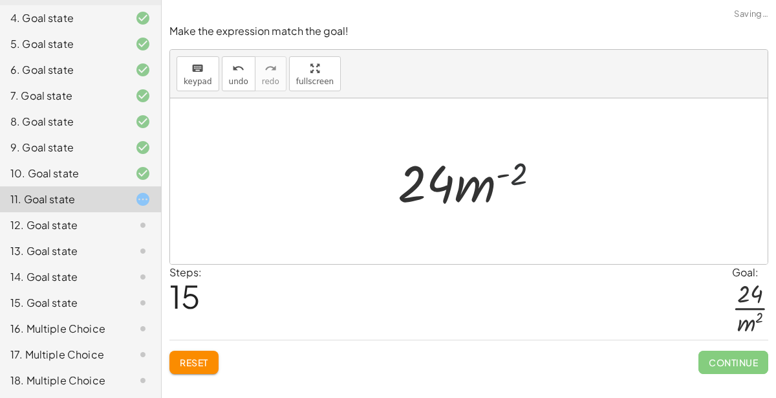
click at [520, 180] on div at bounding box center [473, 181] width 165 height 67
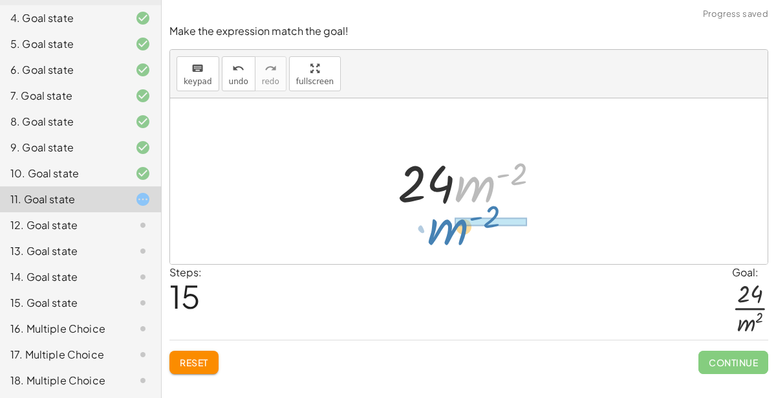
drag, startPoint x: 475, startPoint y: 183, endPoint x: 451, endPoint y: 225, distance: 48.4
click at [451, 225] on div "· ( · 8 · m 2 · n ( - 3 ) ) · ( · 3 · m ( - 4 ) · n 3 ) · 1 · ( · 8 · m 2 · n (…" at bounding box center [468, 181] width 597 height 166
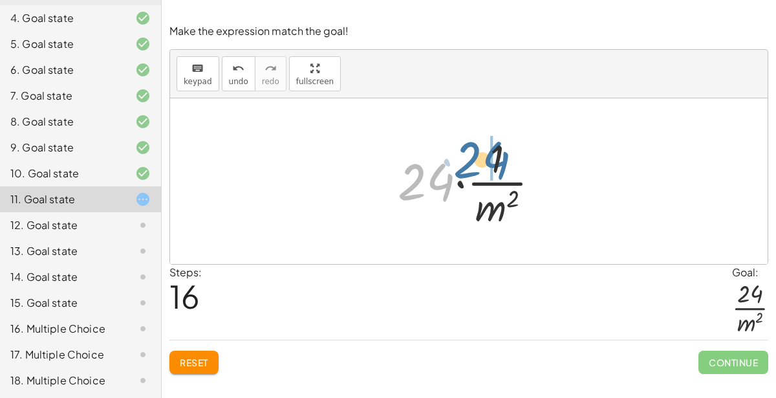
drag, startPoint x: 433, startPoint y: 183, endPoint x: 501, endPoint y: 157, distance: 73.3
click at [501, 157] on div at bounding box center [473, 181] width 165 height 100
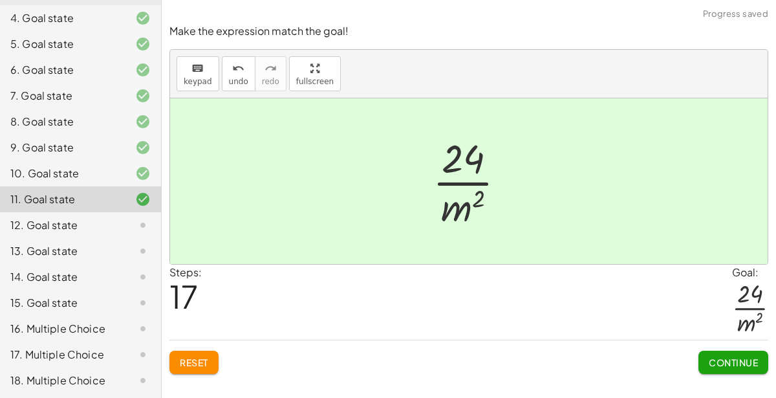
click at [711, 358] on span "Continue" at bounding box center [733, 362] width 49 height 12
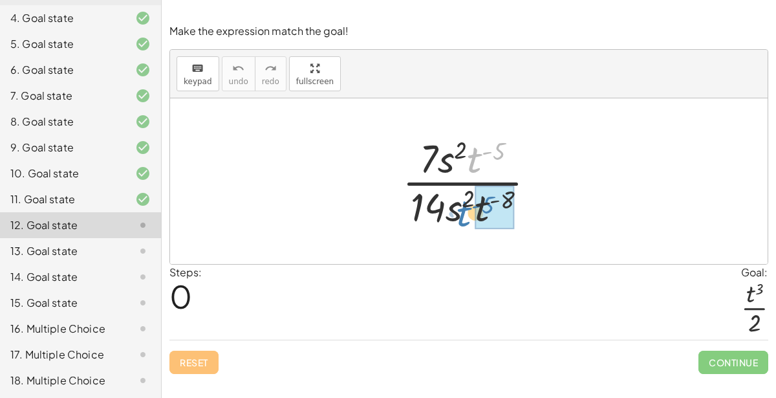
drag, startPoint x: 470, startPoint y: 160, endPoint x: 459, endPoint y: 214, distance: 54.8
click at [459, 214] on div at bounding box center [474, 181] width 156 height 100
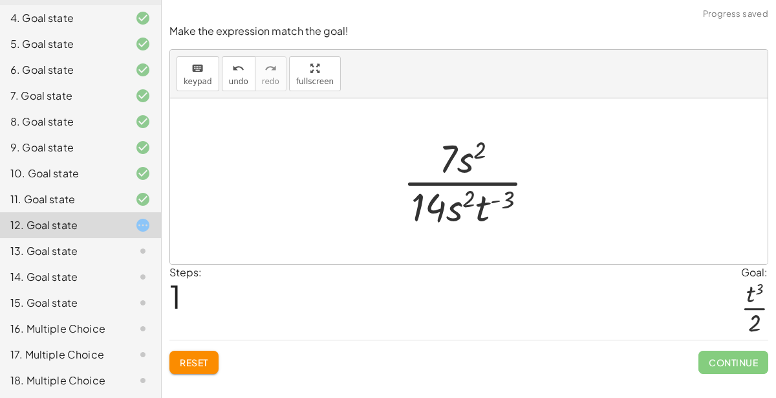
click at [504, 198] on div at bounding box center [473, 181] width 155 height 100
drag, startPoint x: 487, startPoint y: 206, endPoint x: 494, endPoint y: 166, distance: 40.6
click at [494, 166] on div at bounding box center [473, 181] width 155 height 100
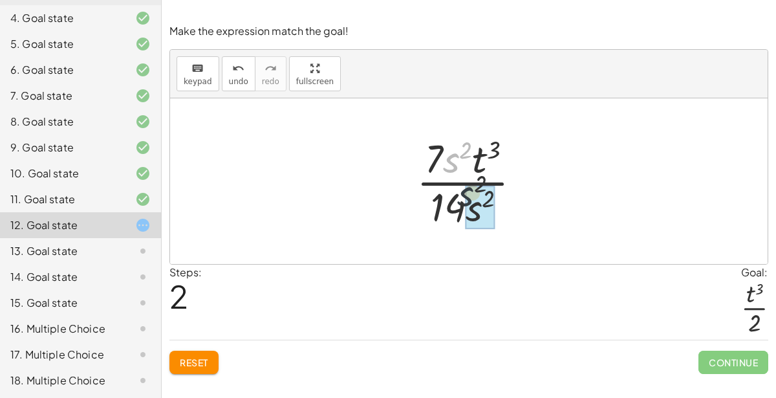
drag, startPoint x: 457, startPoint y: 166, endPoint x: 478, endPoint y: 213, distance: 51.5
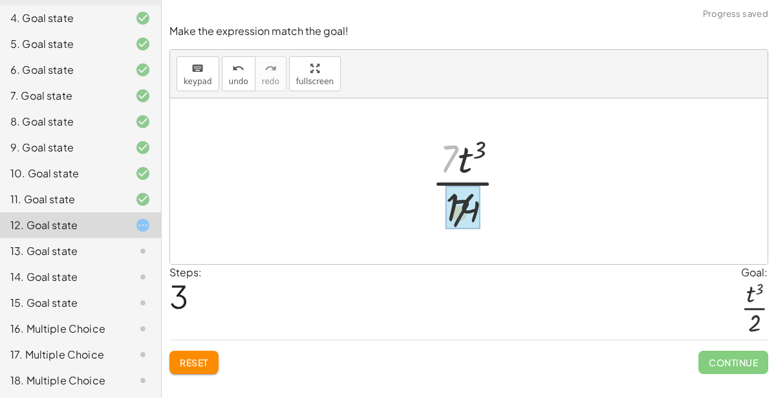
drag, startPoint x: 451, startPoint y: 158, endPoint x: 464, endPoint y: 221, distance: 64.7
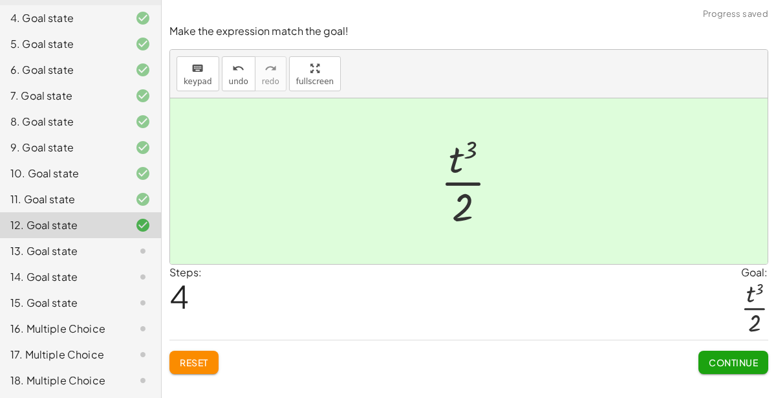
click at [739, 363] on span "Continue" at bounding box center [733, 362] width 49 height 12
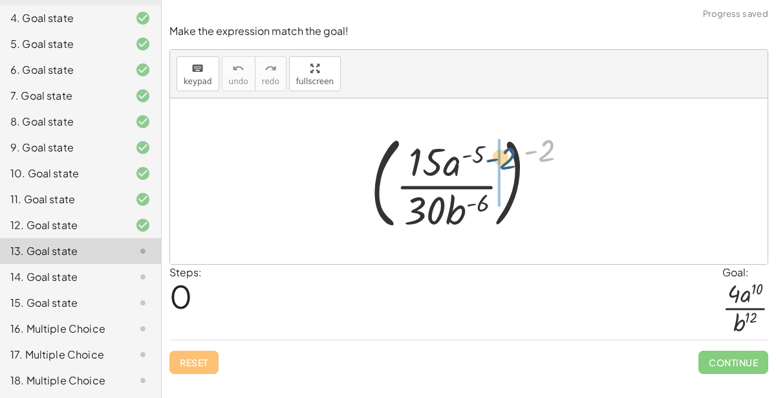
drag, startPoint x: 554, startPoint y: 158, endPoint x: 504, endPoint y: 169, distance: 51.8
click at [504, 169] on div at bounding box center [474, 180] width 220 height 107
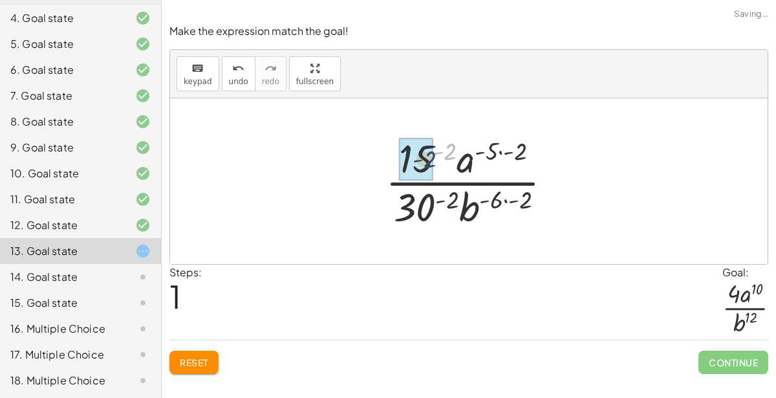
drag, startPoint x: 450, startPoint y: 151, endPoint x: 427, endPoint y: 160, distance: 24.7
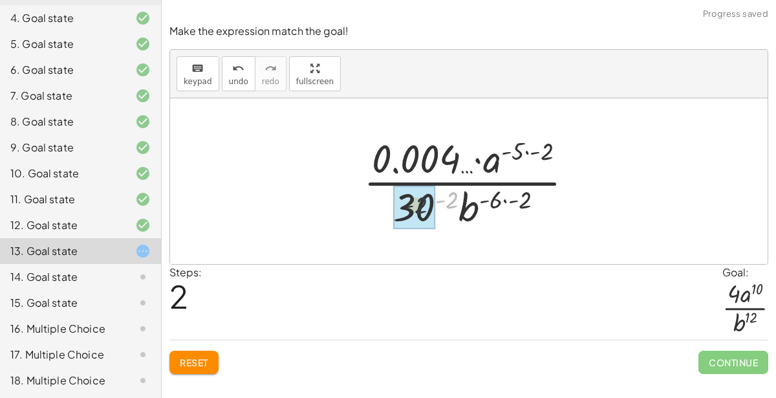
drag, startPoint x: 449, startPoint y: 197, endPoint x: 414, endPoint y: 203, distance: 36.1
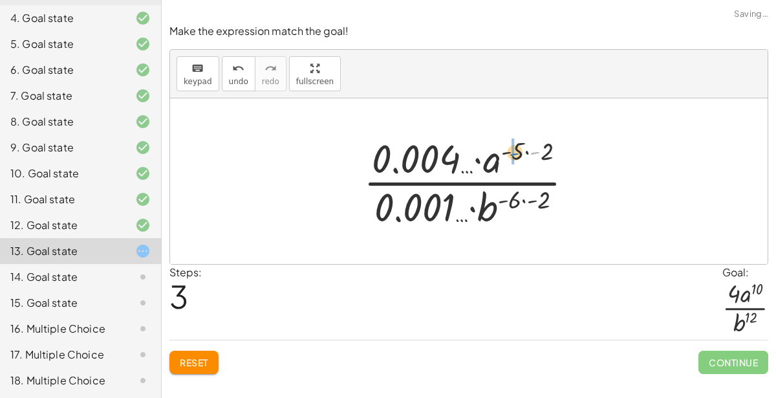
drag, startPoint x: 538, startPoint y: 144, endPoint x: 515, endPoint y: 145, distance: 22.7
click at [515, 145] on div at bounding box center [473, 181] width 233 height 100
drag, startPoint x: 550, startPoint y: 153, endPoint x: 524, endPoint y: 157, distance: 26.3
click at [524, 157] on div at bounding box center [473, 181] width 233 height 100
click at [223, 80] on button "undo undo" at bounding box center [239, 73] width 34 height 35
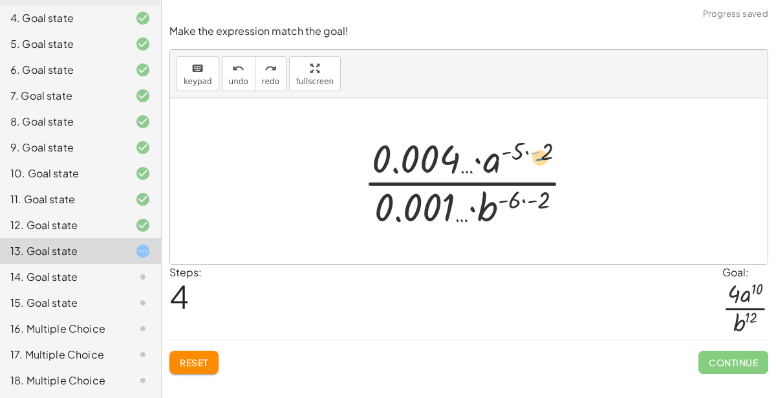
drag, startPoint x: 537, startPoint y: 150, endPoint x: 540, endPoint y: 156, distance: 6.7
click at [540, 156] on div at bounding box center [473, 181] width 233 height 100
drag, startPoint x: 546, startPoint y: 155, endPoint x: 521, endPoint y: 159, distance: 25.0
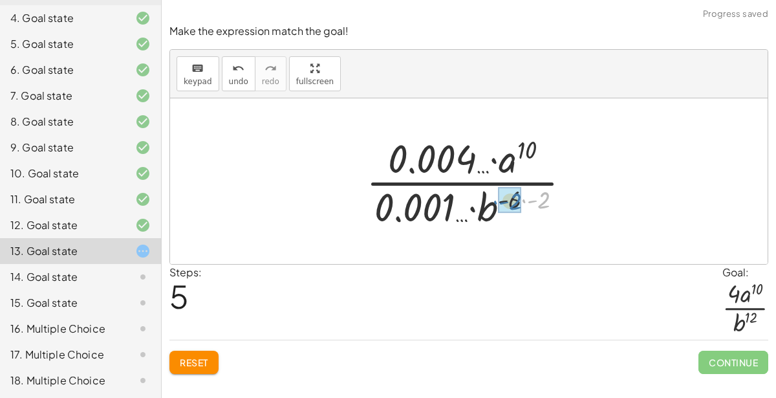
drag, startPoint x: 521, startPoint y: 194, endPoint x: 511, endPoint y: 195, distance: 10.4
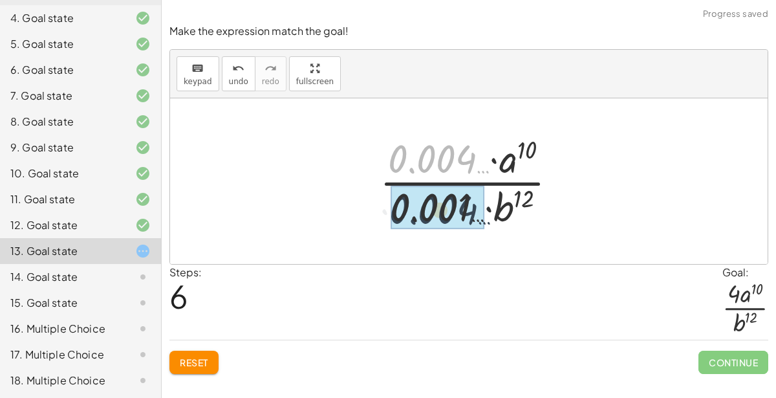
drag, startPoint x: 449, startPoint y: 160, endPoint x: 450, endPoint y: 213, distance: 53.7
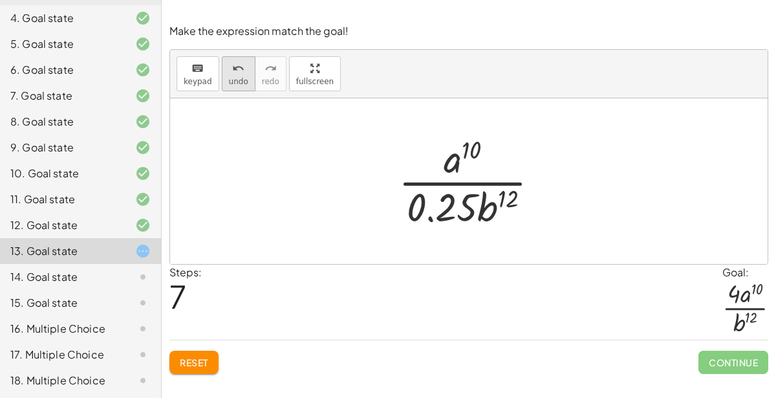
click at [239, 78] on span "undo" at bounding box center [238, 81] width 19 height 9
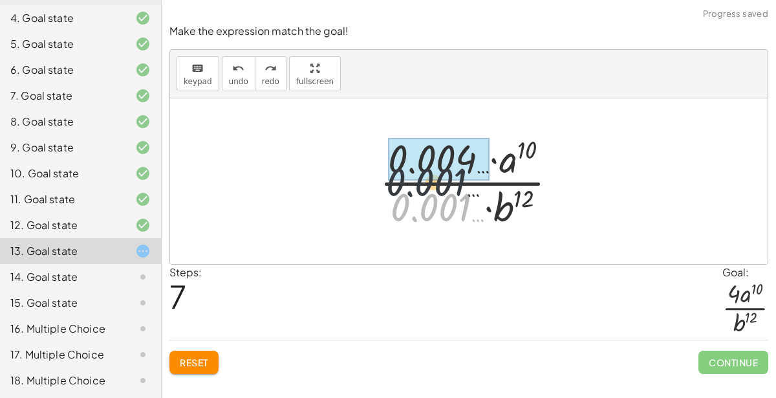
drag, startPoint x: 438, startPoint y: 206, endPoint x: 432, endPoint y: 169, distance: 36.7
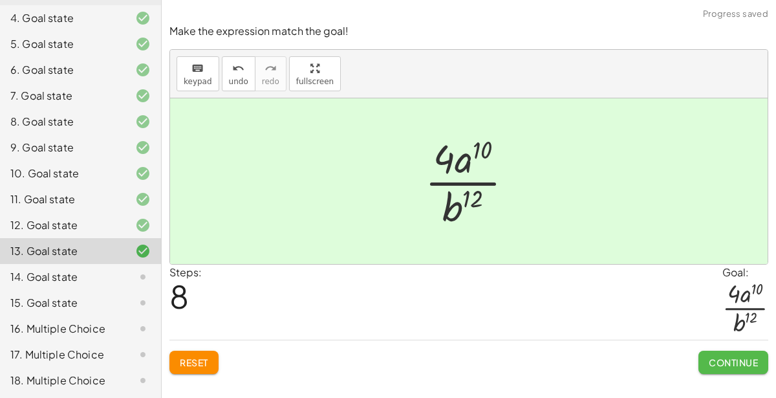
click at [715, 356] on span "Continue" at bounding box center [733, 362] width 49 height 12
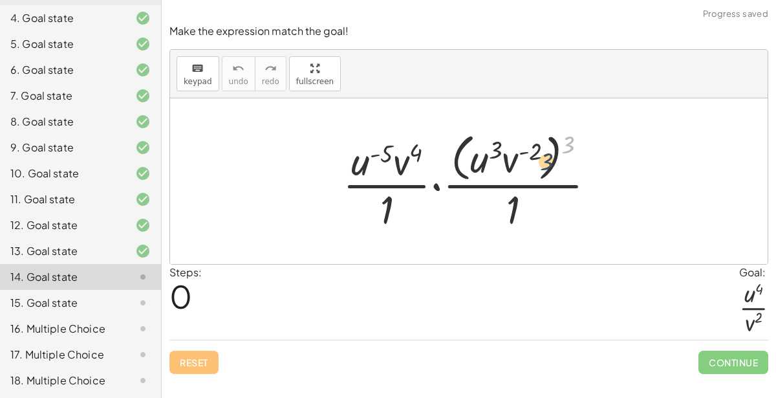
drag, startPoint x: 572, startPoint y: 142, endPoint x: 544, endPoint y: 162, distance: 35.2
click at [544, 162] on div at bounding box center [474, 180] width 276 height 105
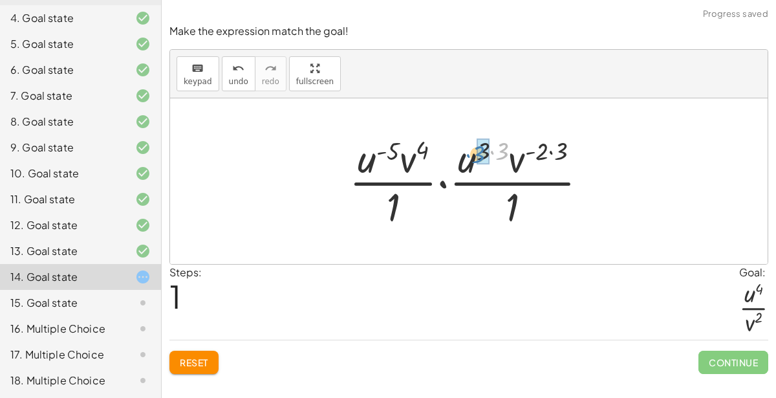
drag, startPoint x: 502, startPoint y: 150, endPoint x: 478, endPoint y: 153, distance: 24.1
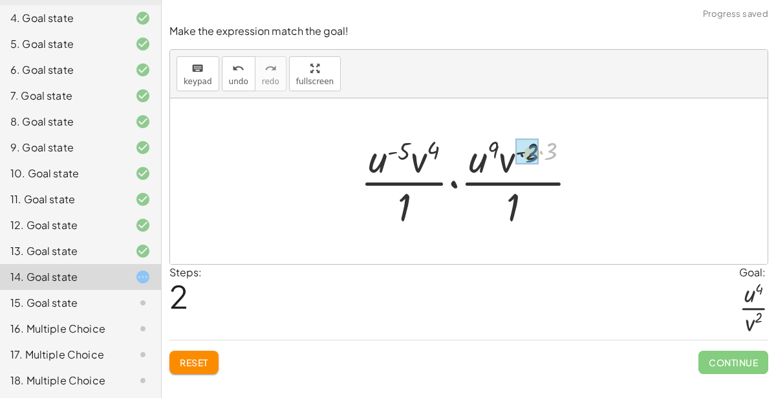
drag, startPoint x: 552, startPoint y: 149, endPoint x: 526, endPoint y: 152, distance: 26.0
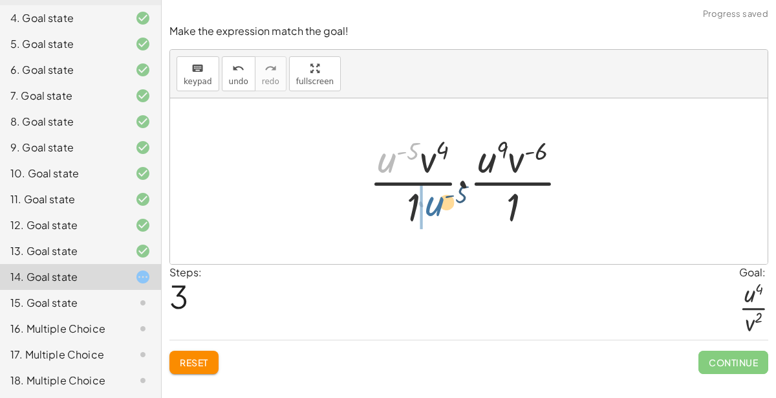
drag, startPoint x: 389, startPoint y: 160, endPoint x: 438, endPoint y: 203, distance: 65.5
click at [438, 203] on div at bounding box center [474, 181] width 222 height 100
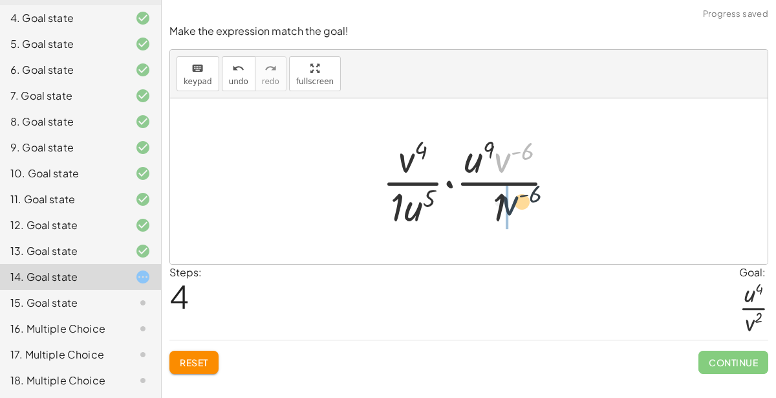
drag, startPoint x: 502, startPoint y: 160, endPoint x: 509, endPoint y: 205, distance: 45.3
click at [509, 205] on div at bounding box center [474, 181] width 196 height 100
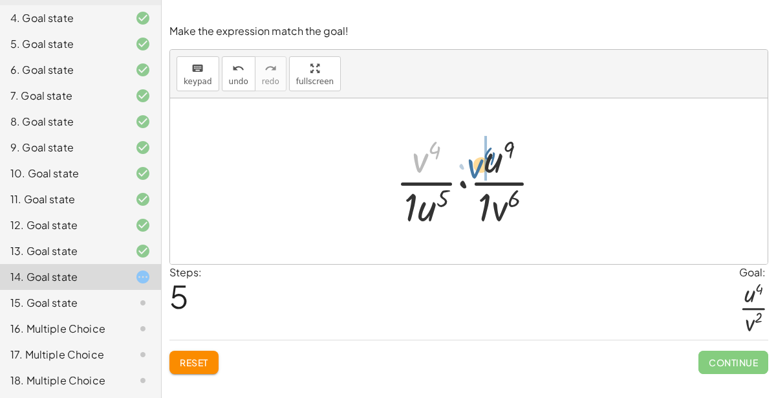
drag, startPoint x: 424, startPoint y: 167, endPoint x: 479, endPoint y: 173, distance: 55.3
click at [479, 173] on div at bounding box center [473, 181] width 169 height 100
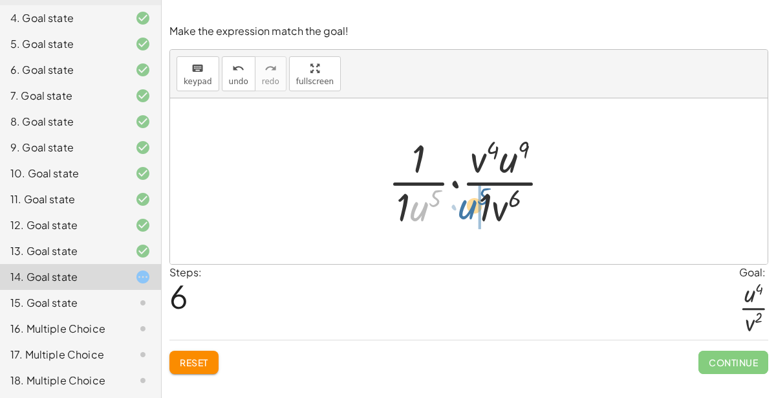
drag, startPoint x: 414, startPoint y: 206, endPoint x: 467, endPoint y: 204, distance: 52.4
click at [467, 204] on div at bounding box center [474, 181] width 186 height 100
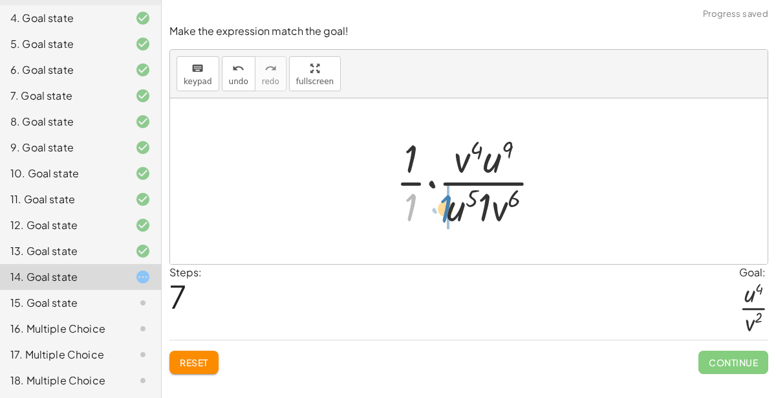
drag, startPoint x: 411, startPoint y: 197, endPoint x: 447, endPoint y: 198, distance: 36.2
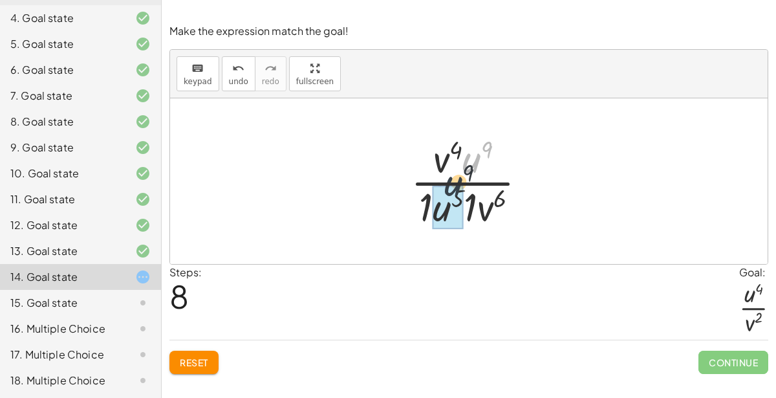
drag, startPoint x: 473, startPoint y: 158, endPoint x: 442, endPoint y: 202, distance: 53.8
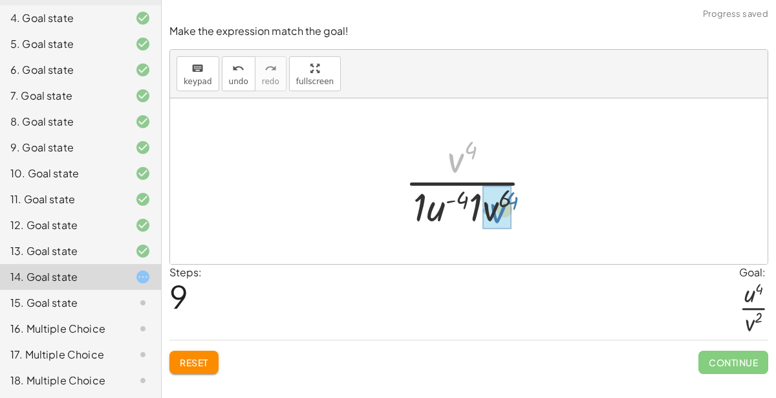
drag, startPoint x: 458, startPoint y: 162, endPoint x: 500, endPoint y: 212, distance: 65.6
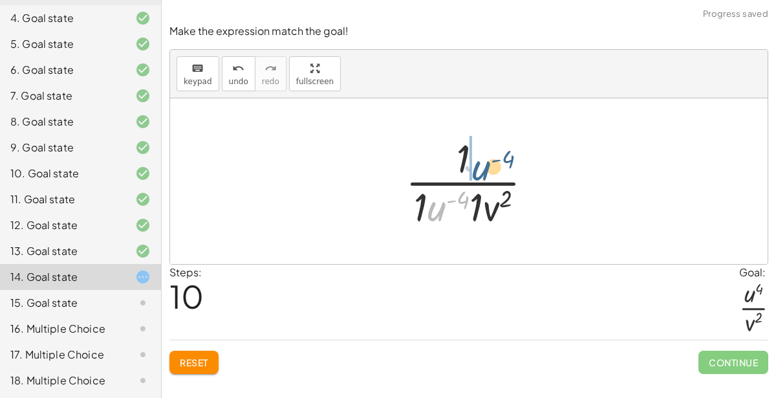
drag, startPoint x: 437, startPoint y: 211, endPoint x: 480, endPoint y: 167, distance: 62.2
click at [480, 167] on div at bounding box center [474, 181] width 151 height 100
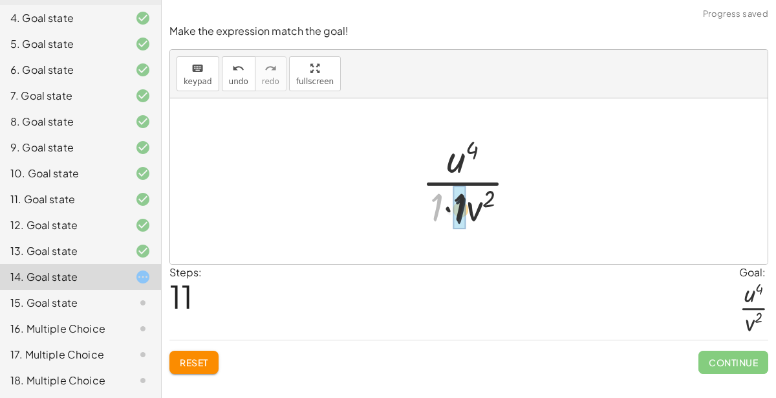
drag, startPoint x: 436, startPoint y: 206, endPoint x: 462, endPoint y: 209, distance: 26.1
drag, startPoint x: 447, startPoint y: 210, endPoint x: 458, endPoint y: 212, distance: 11.8
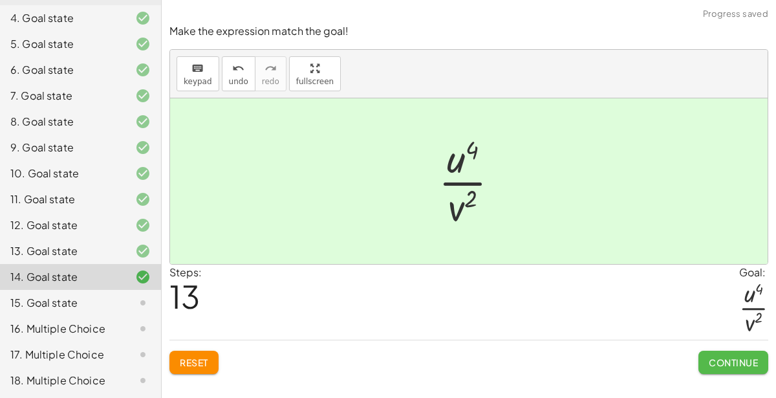
click at [731, 362] on span "Continue" at bounding box center [733, 362] width 49 height 12
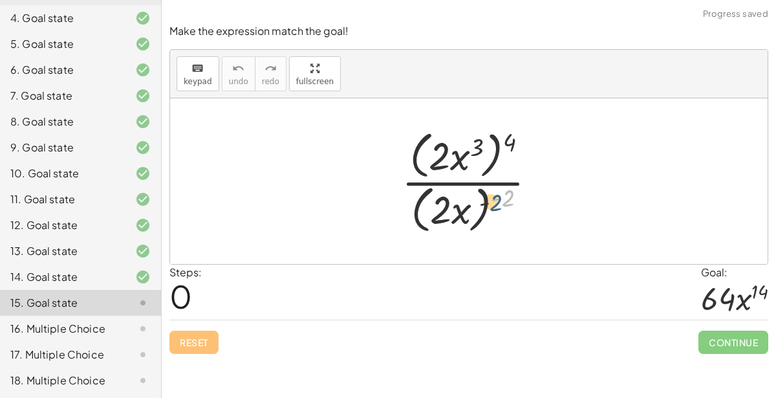
drag, startPoint x: 512, startPoint y: 192, endPoint x: 497, endPoint y: 197, distance: 15.7
click at [497, 197] on div at bounding box center [474, 180] width 158 height 111
drag, startPoint x: 502, startPoint y: 199, endPoint x: 462, endPoint y: 205, distance: 40.5
click at [462, 205] on div at bounding box center [474, 180] width 158 height 111
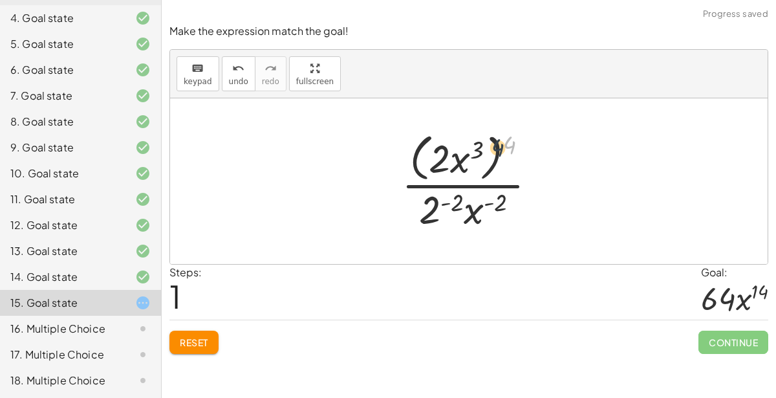
drag, startPoint x: 504, startPoint y: 139, endPoint x: 476, endPoint y: 143, distance: 28.7
click at [476, 143] on div at bounding box center [474, 180] width 158 height 105
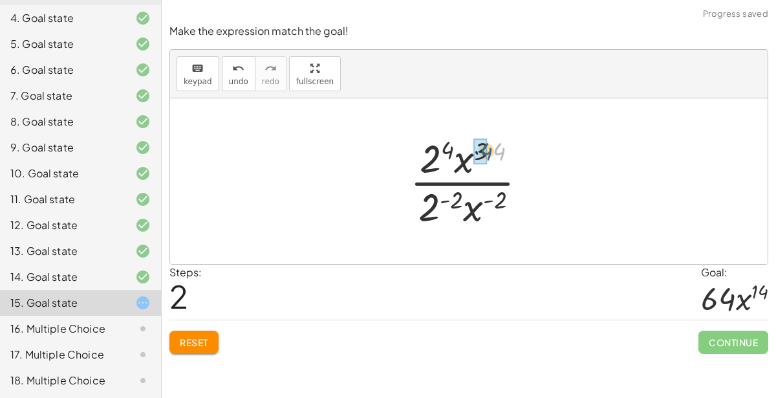
drag, startPoint x: 504, startPoint y: 150, endPoint x: 488, endPoint y: 151, distance: 15.5
click at [488, 151] on div at bounding box center [473, 181] width 140 height 100
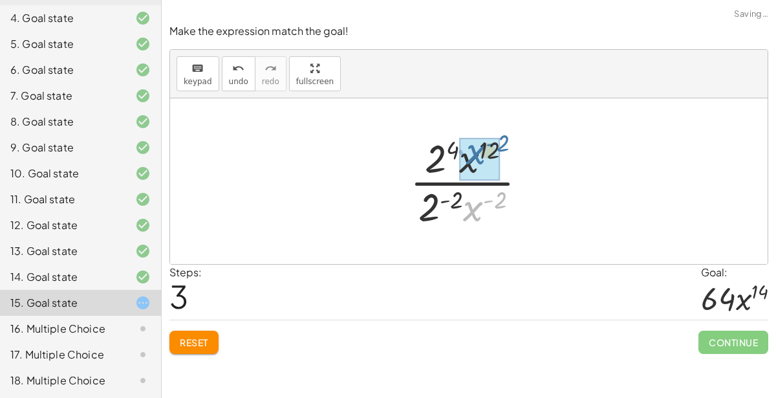
drag, startPoint x: 477, startPoint y: 206, endPoint x: 478, endPoint y: 149, distance: 56.9
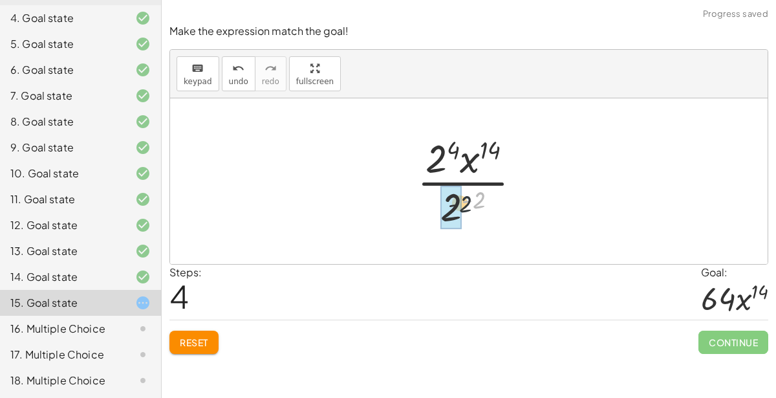
drag, startPoint x: 478, startPoint y: 197, endPoint x: 456, endPoint y: 203, distance: 22.1
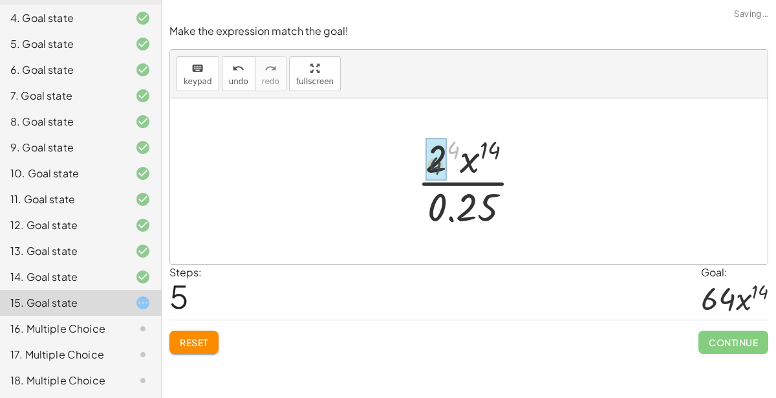
drag, startPoint x: 455, startPoint y: 147, endPoint x: 434, endPoint y: 165, distance: 27.1
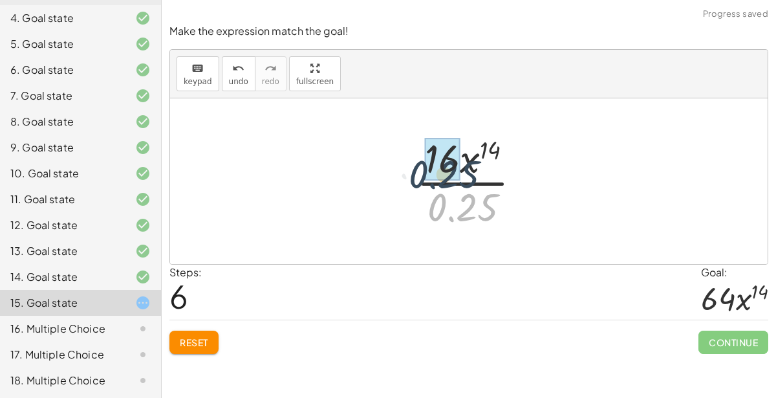
drag, startPoint x: 455, startPoint y: 198, endPoint x: 433, endPoint y: 162, distance: 42.9
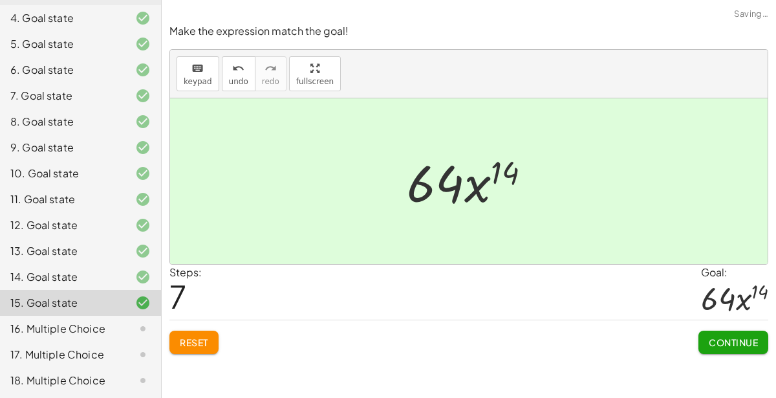
click at [742, 343] on span "Continue" at bounding box center [733, 342] width 49 height 12
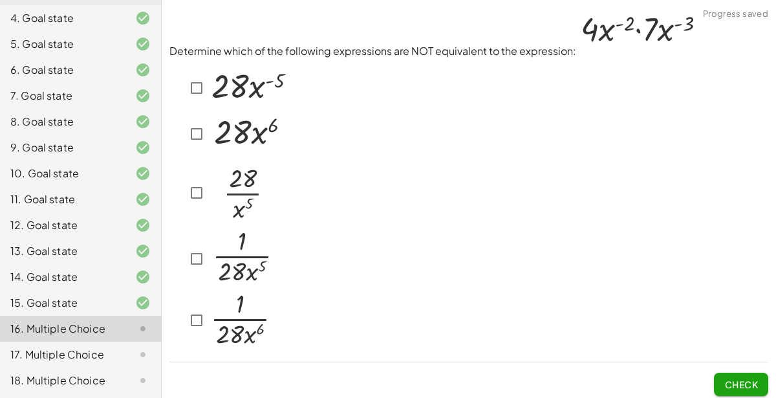
click at [212, 122] on img at bounding box center [248, 131] width 80 height 41
click at [213, 325] on img at bounding box center [240, 318] width 65 height 59
click at [281, 59] on div at bounding box center [229, 205] width 120 height 293
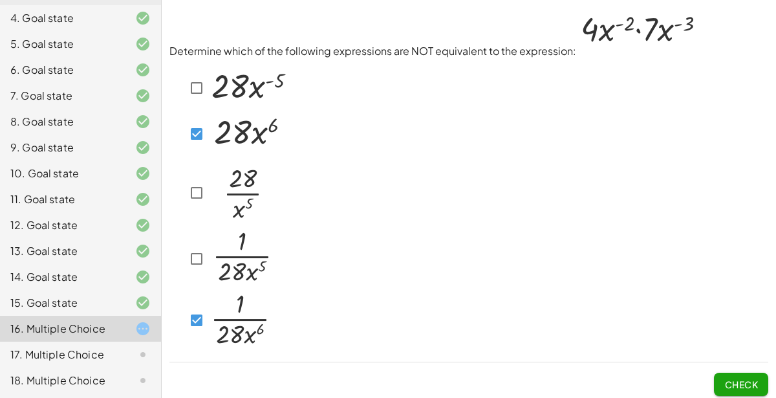
click at [281, 59] on div at bounding box center [229, 205] width 120 height 293
click at [289, 52] on p "Determine which of the following expressions are NOT equivalent to the expressi…" at bounding box center [468, 33] width 599 height 51
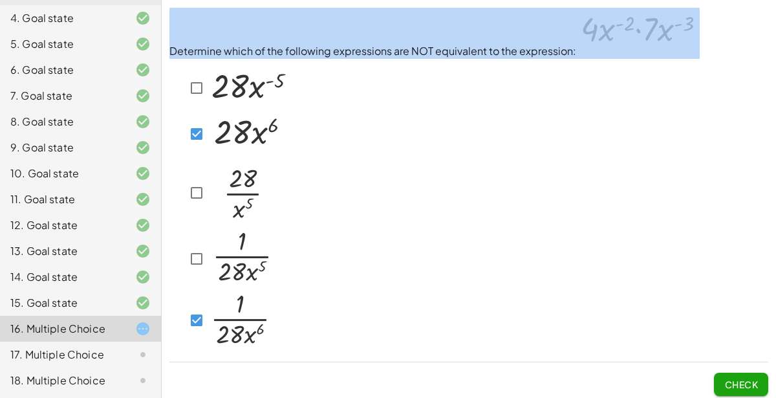
click at [289, 52] on p "Determine which of the following expressions are NOT equivalent to the expressi…" at bounding box center [468, 33] width 599 height 51
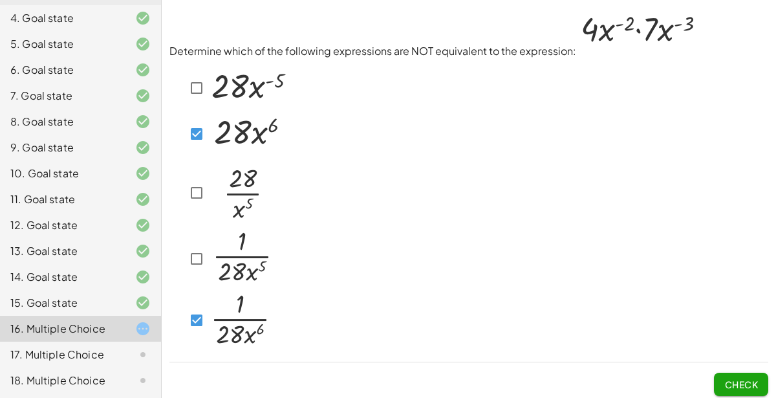
click at [289, 52] on p "Determine which of the following expressions are NOT equivalent to the expressi…" at bounding box center [468, 33] width 599 height 51
click at [745, 386] on span "Check" at bounding box center [741, 384] width 34 height 12
click at [327, 55] on p "Determine which of the following expressions are NOT equivalent to the expressi…" at bounding box center [468, 33] width 599 height 51
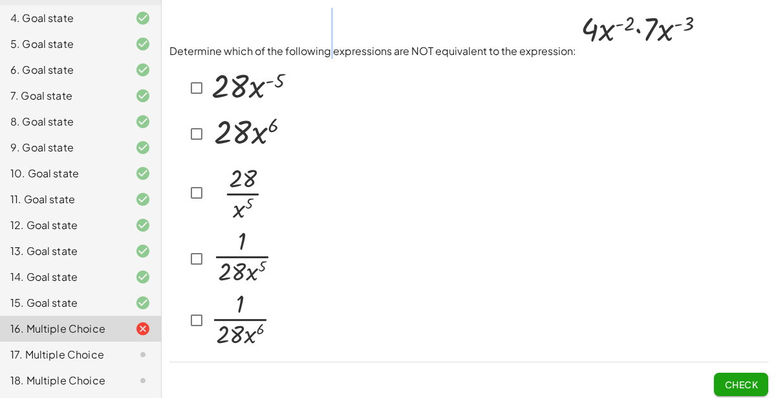
click at [327, 55] on p "Determine which of the following expressions are NOT equivalent to the expressi…" at bounding box center [468, 33] width 599 height 51
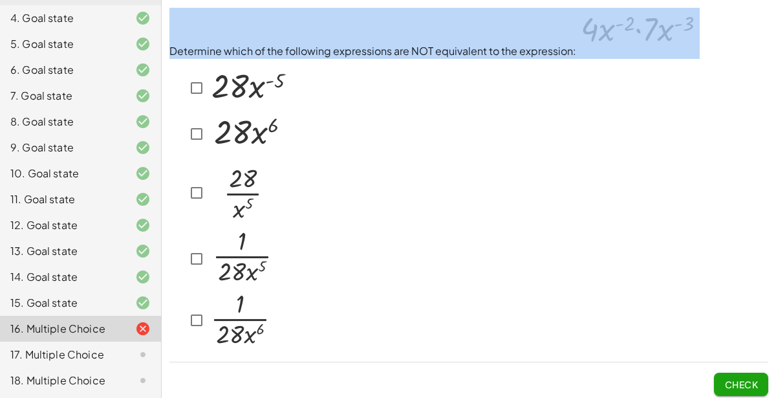
click at [327, 55] on p "Determine which of the following expressions are NOT equivalent to the expressi…" at bounding box center [468, 33] width 599 height 51
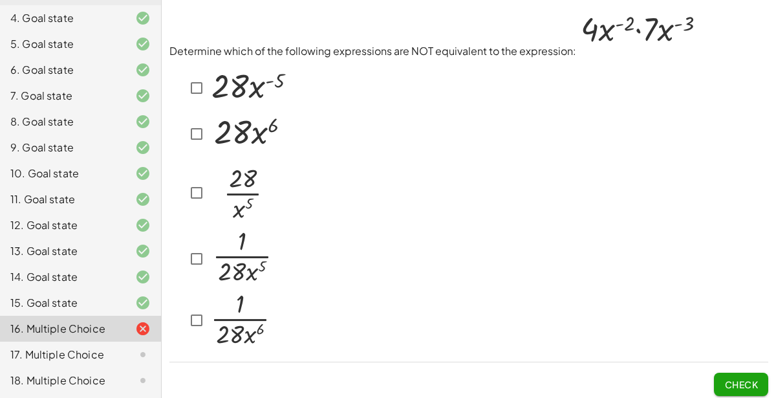
click at [327, 55] on p "Determine which of the following expressions are NOT equivalent to the expressi…" at bounding box center [468, 33] width 599 height 51
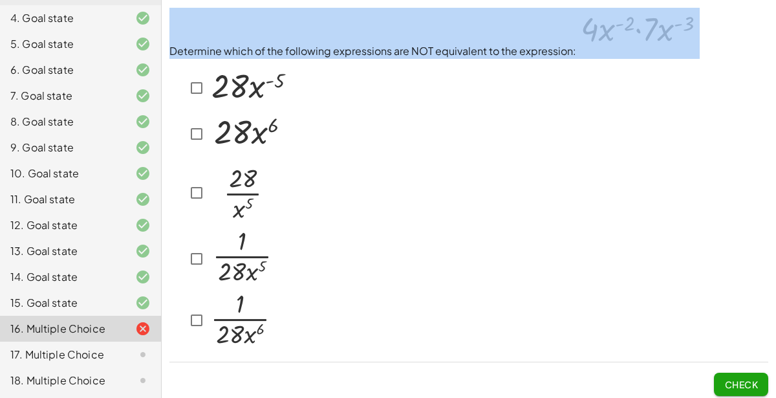
click at [283, 47] on p "Determine which of the following expressions are NOT equivalent to the expressi…" at bounding box center [468, 33] width 599 height 51
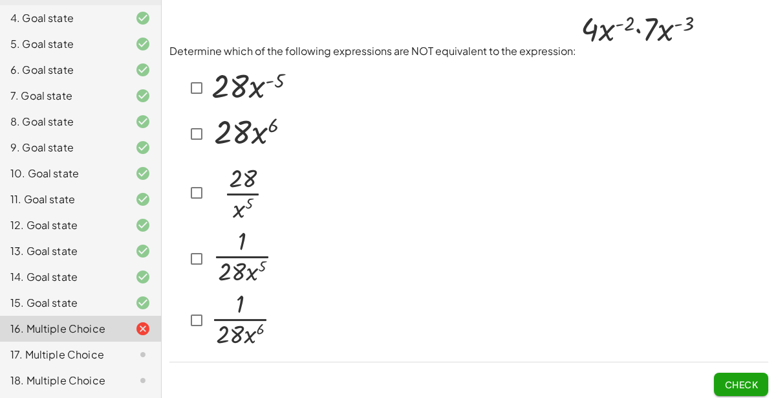
click at [228, 124] on img at bounding box center [248, 131] width 80 height 41
click at [253, 329] on img at bounding box center [240, 318] width 65 height 59
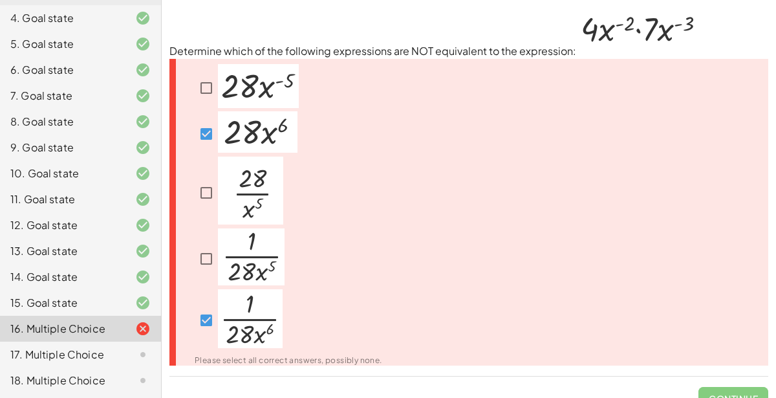
click at [248, 209] on img at bounding box center [250, 190] width 65 height 68
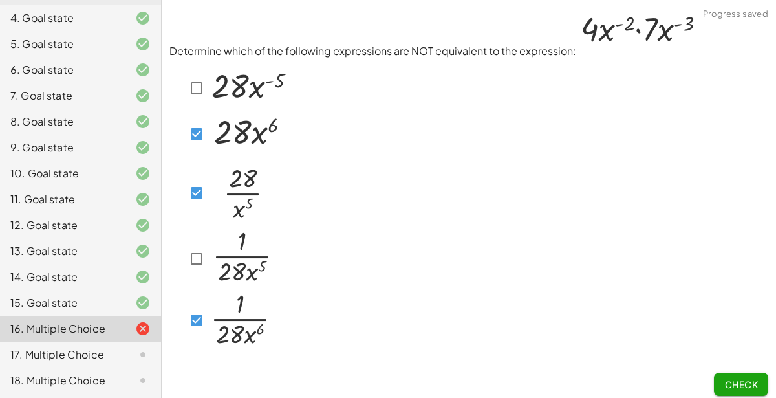
click at [248, 209] on img at bounding box center [240, 190] width 65 height 68
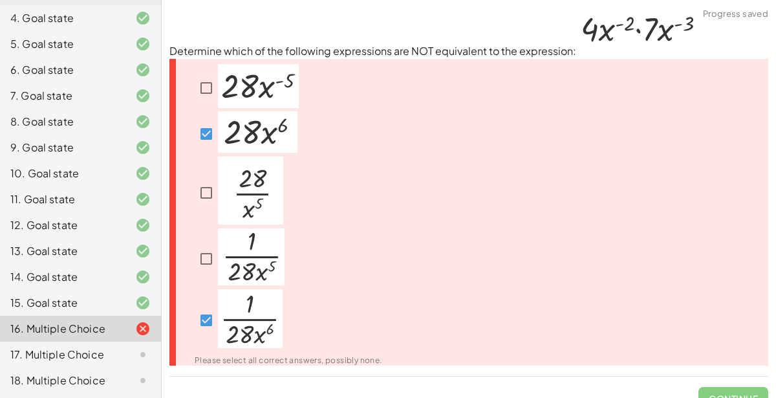
click at [257, 244] on img at bounding box center [251, 256] width 67 height 57
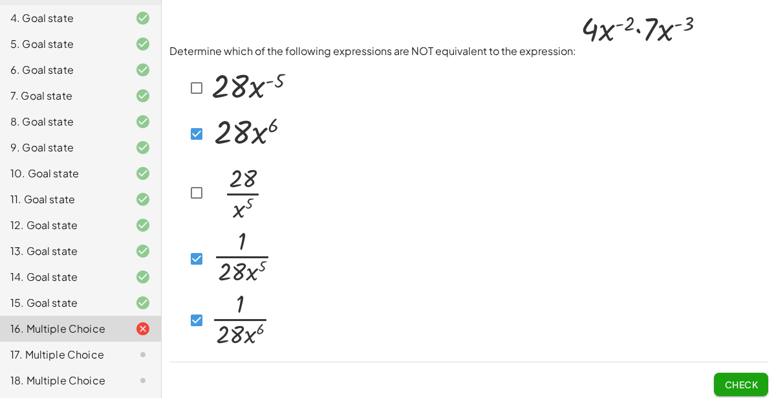
click at [725, 374] on button "Check" at bounding box center [741, 383] width 54 height 23
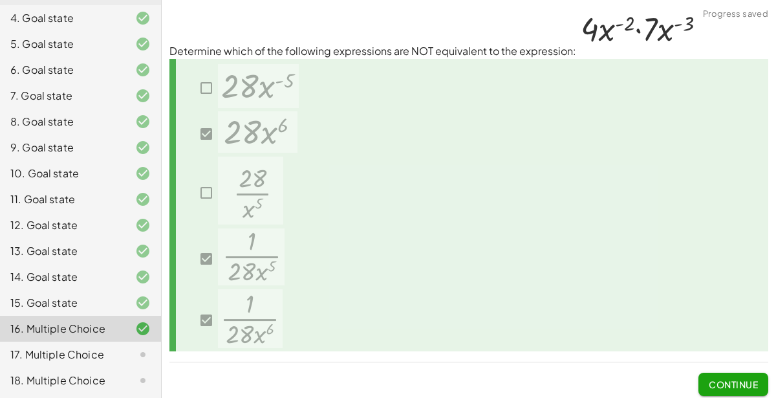
scroll to position [3, 0]
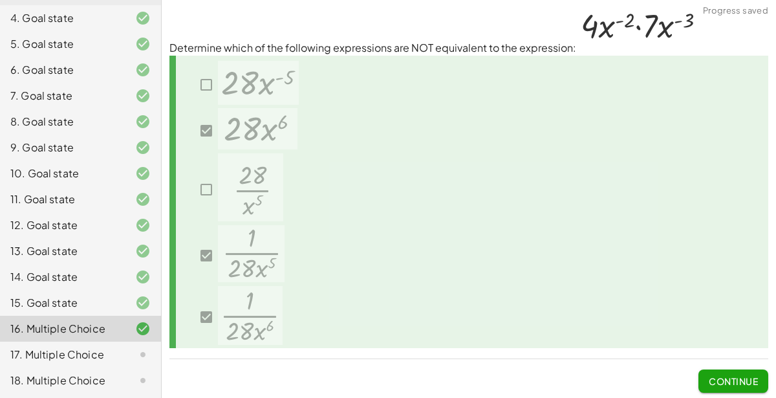
click at [39, 347] on div "17. Multiple Choice" at bounding box center [62, 355] width 104 height 16
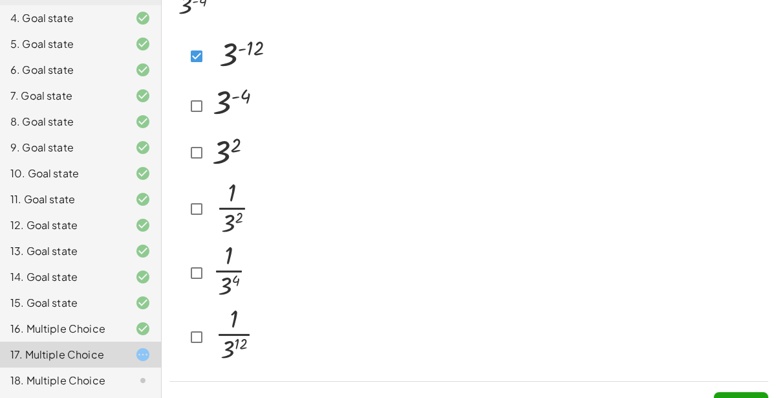
scroll to position [78, 0]
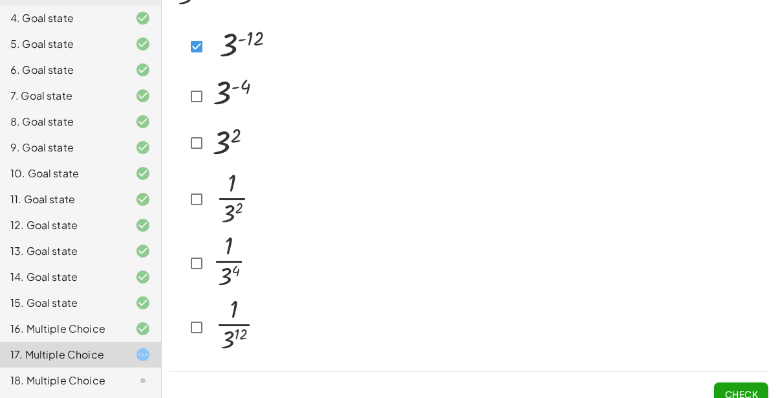
click at [231, 323] on img at bounding box center [234, 325] width 53 height 63
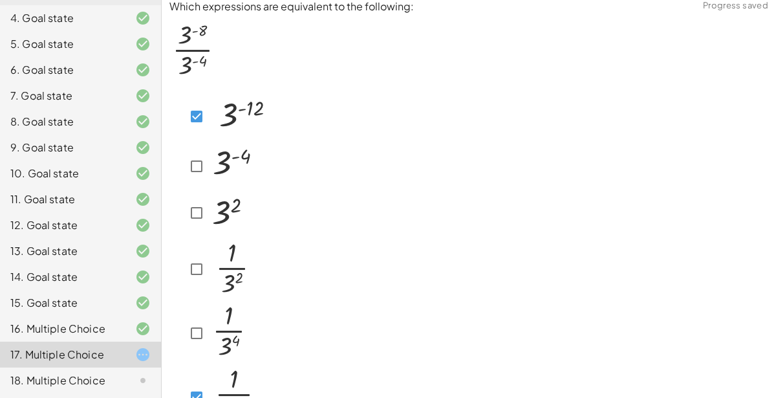
scroll to position [91, 0]
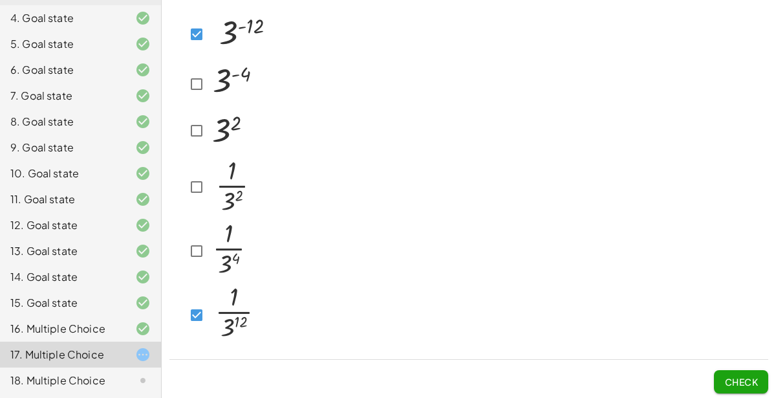
click at [740, 376] on span "Check" at bounding box center [741, 382] width 34 height 12
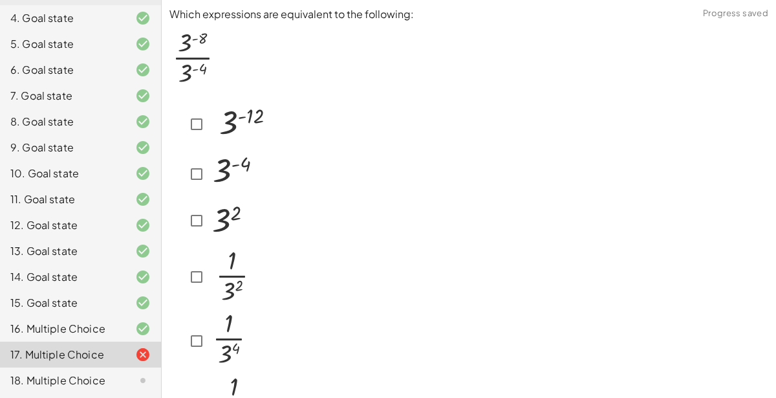
scroll to position [0, 0]
click at [216, 118] on img at bounding box center [239, 123] width 62 height 47
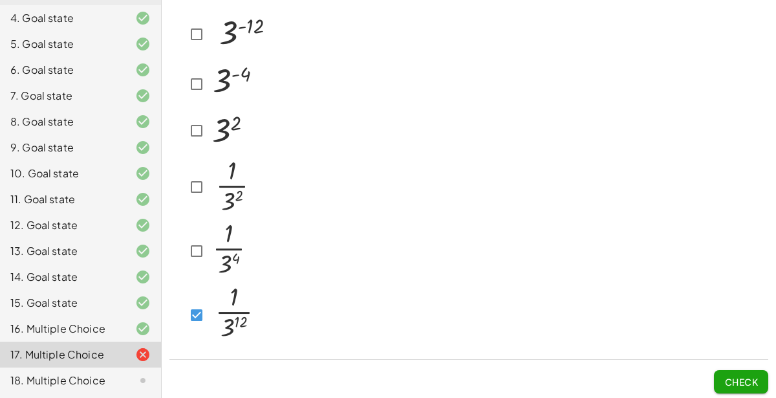
click at [727, 381] on span "Check" at bounding box center [741, 382] width 34 height 12
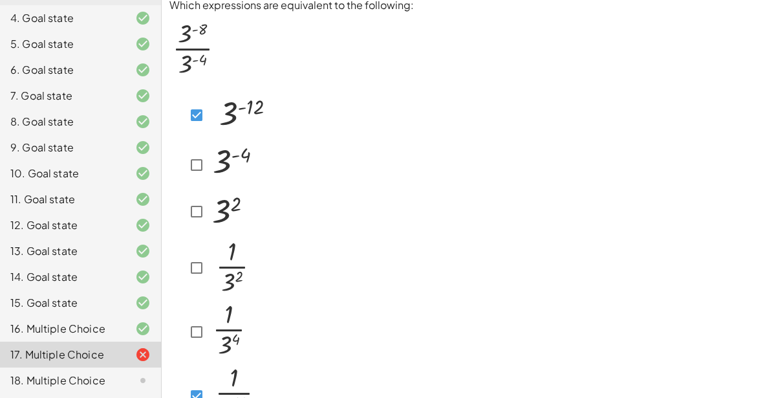
scroll to position [10, 0]
click at [239, 120] on img at bounding box center [239, 113] width 62 height 47
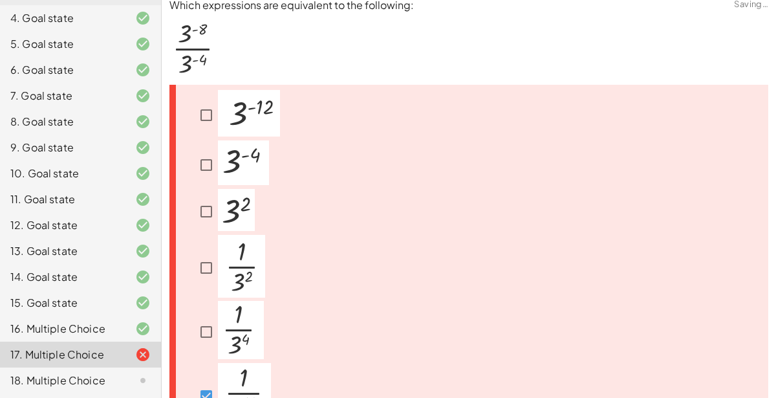
click at [239, 120] on img at bounding box center [249, 113] width 62 height 47
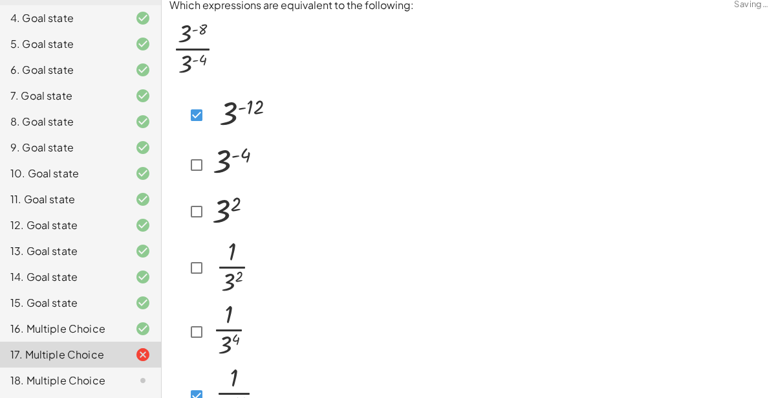
click at [239, 120] on img at bounding box center [239, 113] width 62 height 47
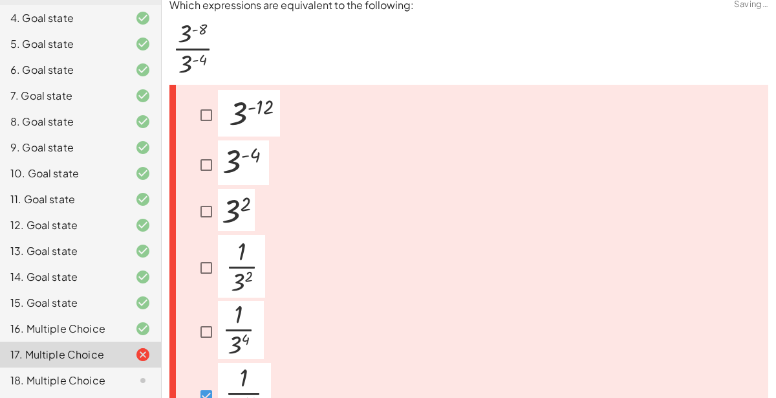
click at [239, 120] on img at bounding box center [249, 113] width 62 height 47
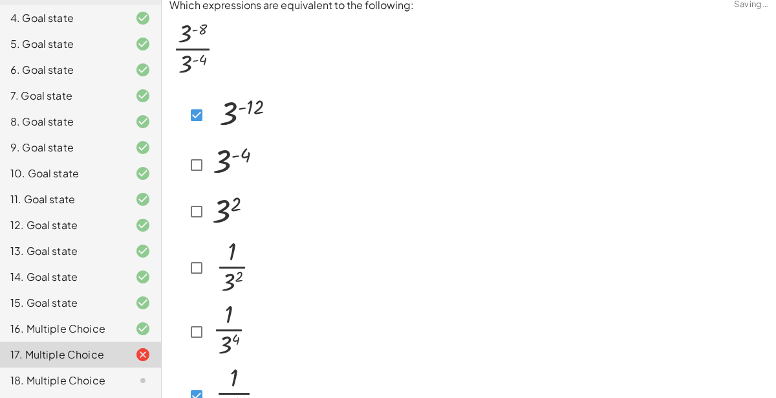
click at [239, 120] on img at bounding box center [239, 113] width 62 height 47
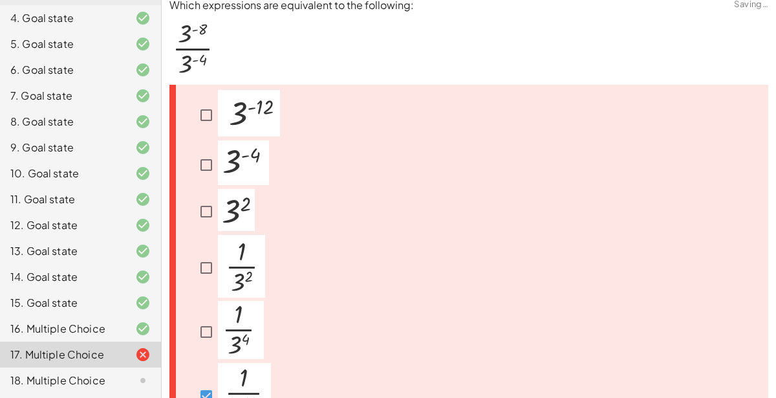
click at [239, 120] on img at bounding box center [249, 113] width 62 height 47
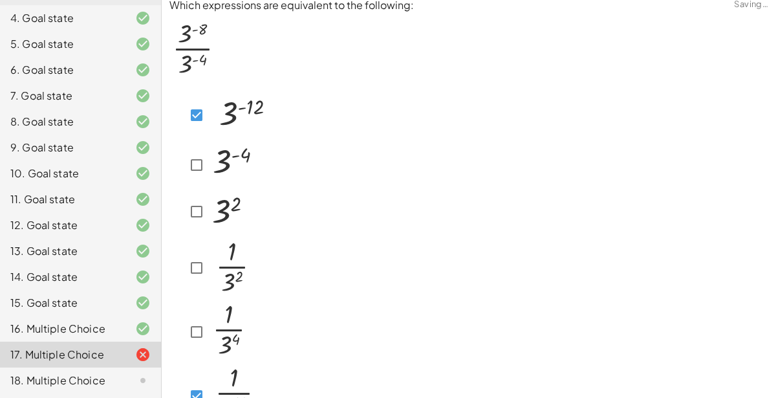
click at [239, 120] on img at bounding box center [239, 113] width 62 height 47
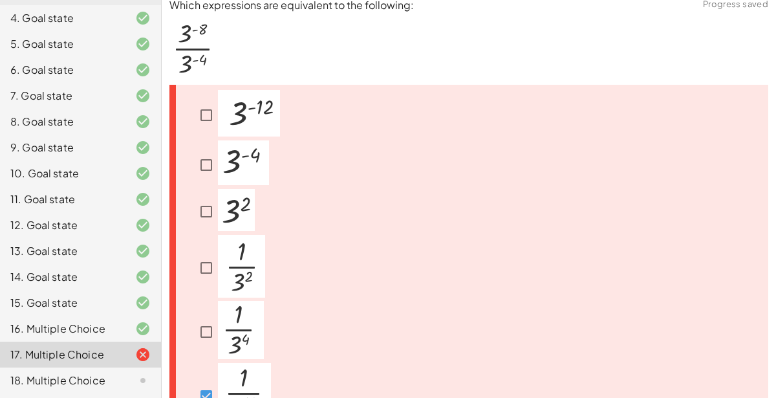
click at [239, 120] on img at bounding box center [249, 113] width 62 height 47
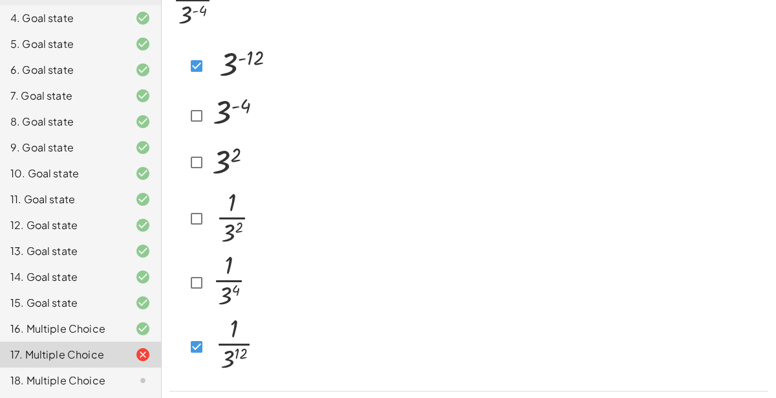
scroll to position [63, 0]
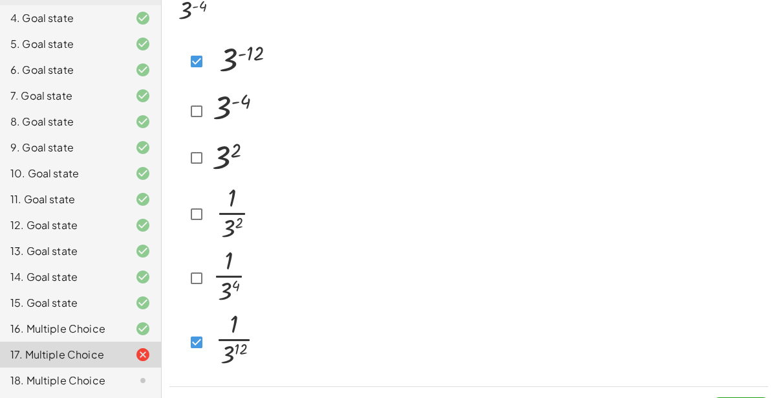
click at [227, 66] on img at bounding box center [239, 59] width 62 height 47
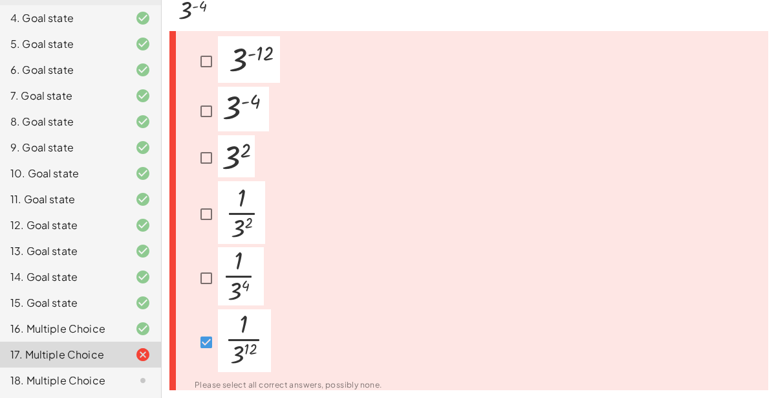
click at [239, 334] on img at bounding box center [244, 340] width 53 height 63
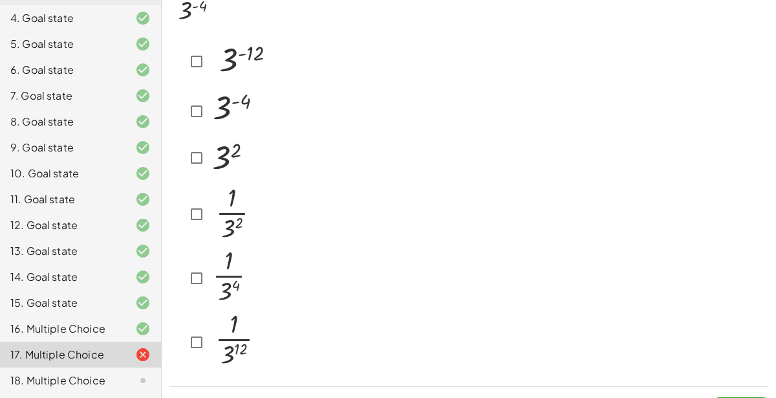
scroll to position [0, 0]
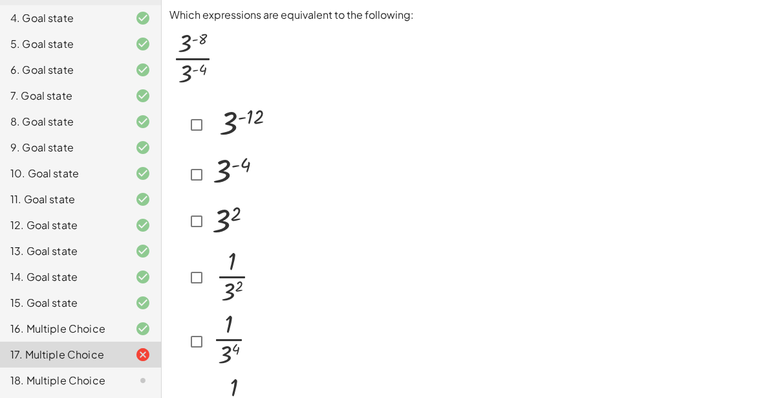
click at [214, 185] on img at bounding box center [233, 172] width 51 height 45
click at [218, 331] on img at bounding box center [231, 339] width 46 height 58
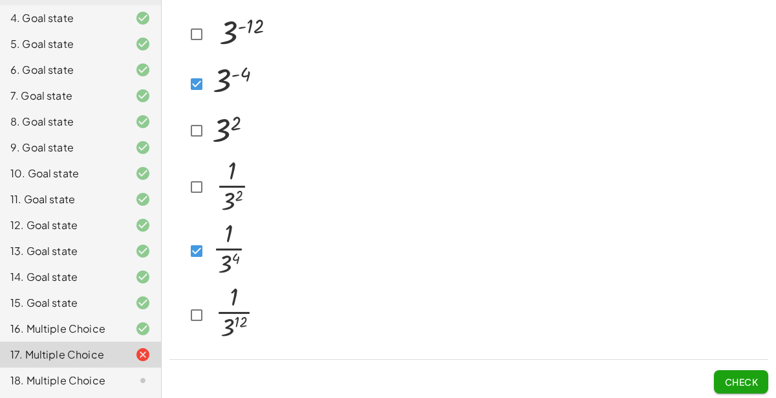
click at [754, 388] on button "Check" at bounding box center [741, 381] width 54 height 23
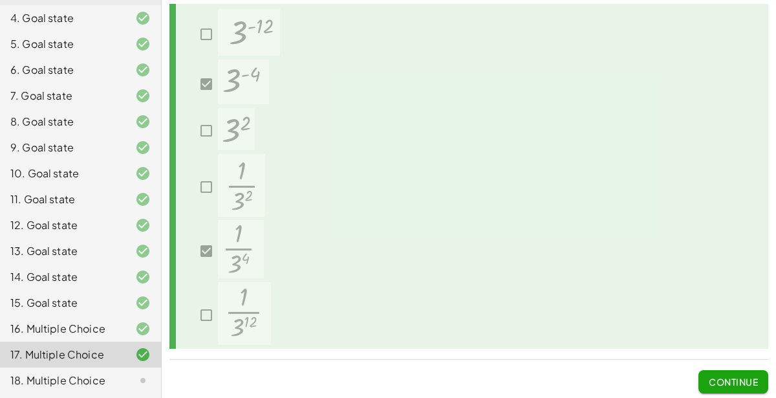
click at [754, 388] on button "Continue" at bounding box center [733, 381] width 70 height 23
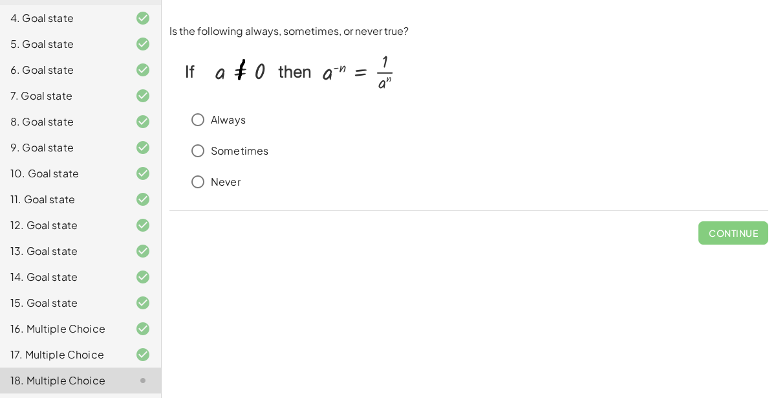
click at [237, 113] on p "Always" at bounding box center [228, 119] width 35 height 15
click at [738, 230] on span "Check" at bounding box center [741, 233] width 34 height 12
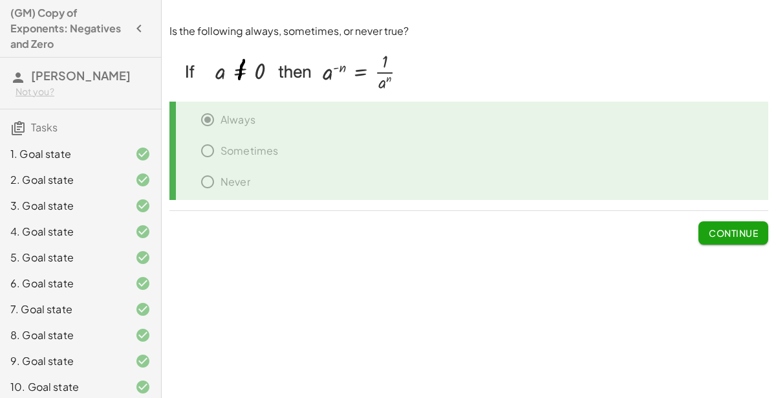
scroll to position [213, 0]
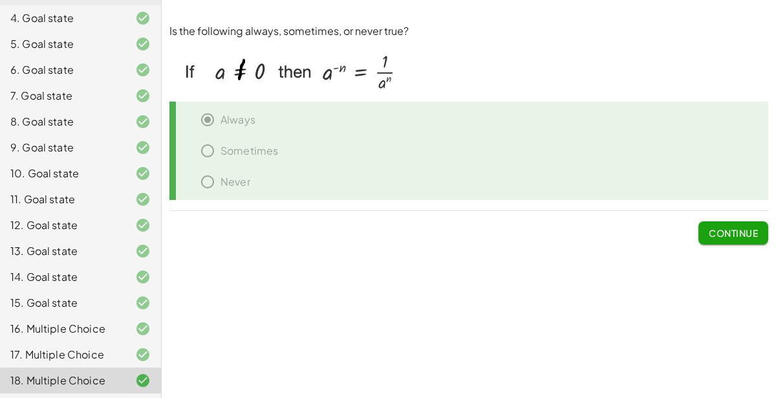
click at [722, 229] on span "Continue" at bounding box center [733, 233] width 49 height 12
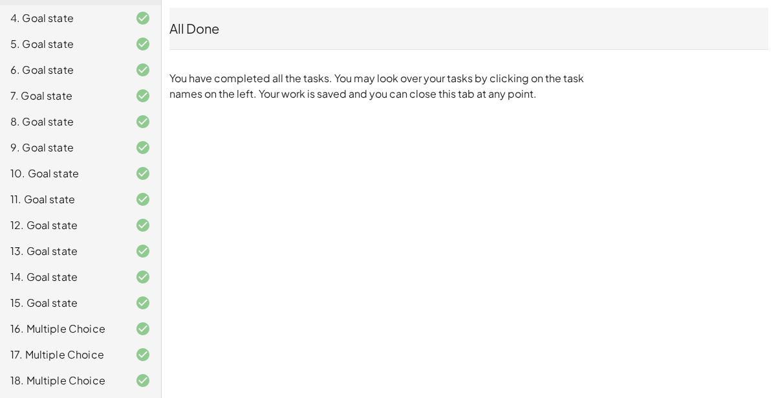
click at [399, 80] on p "You have completed all the tasks. You may look over your tasks by clicking on t…" at bounding box center [379, 85] width 420 height 31
